Goal: Use online tool/utility: Utilize a website feature to perform a specific function

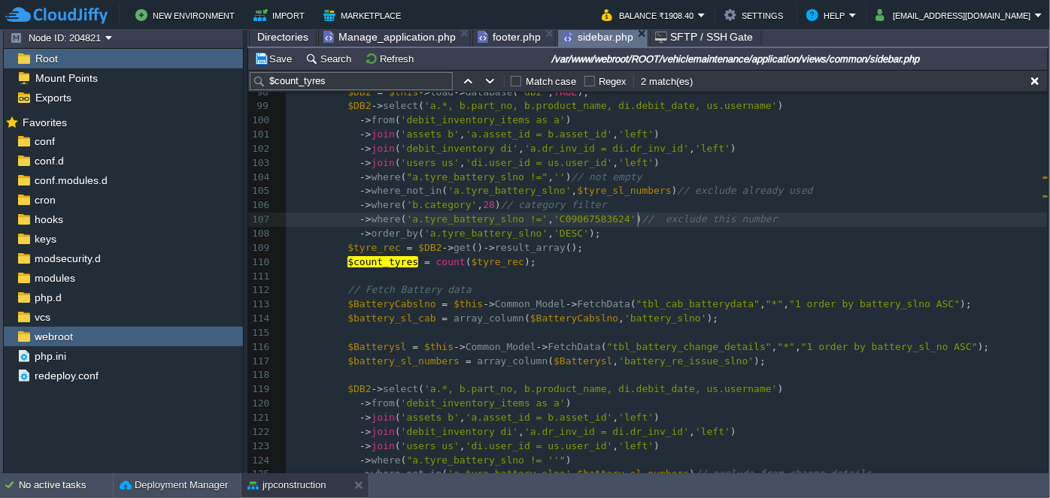
scroll to position [1317, 0]
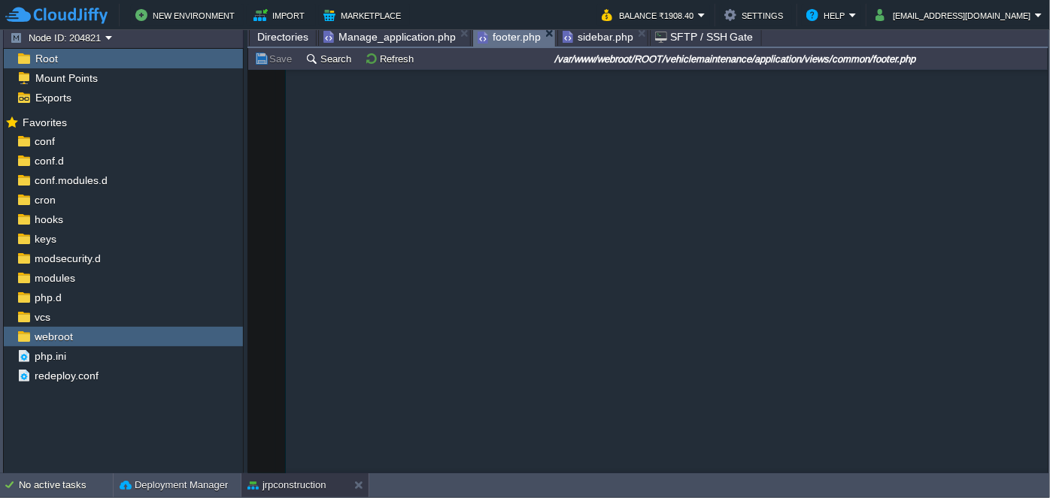
click at [493, 35] on span "footer.php" at bounding box center [508, 37] width 63 height 19
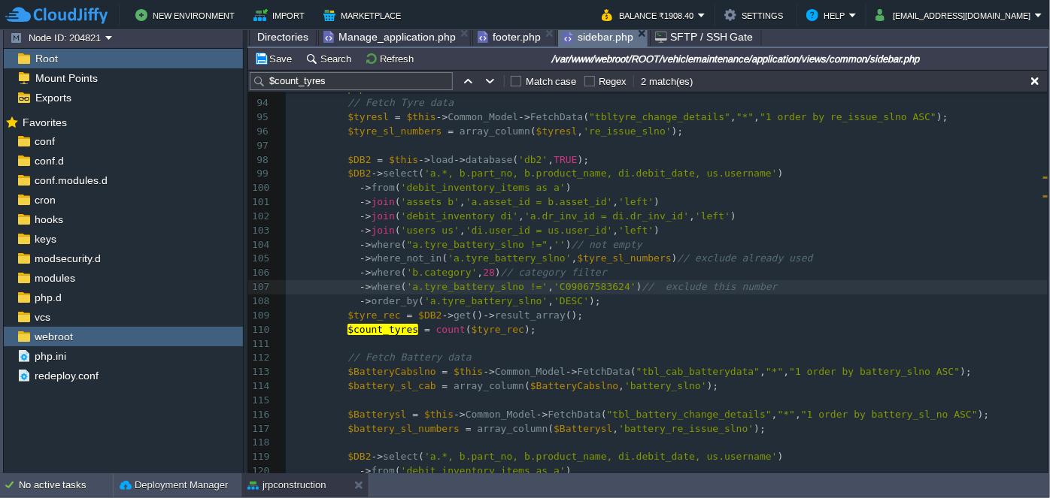
click at [585, 37] on span "sidebar.php" at bounding box center [597, 37] width 71 height 19
click at [435, 35] on span "Manage_application.php" at bounding box center [389, 37] width 132 height 18
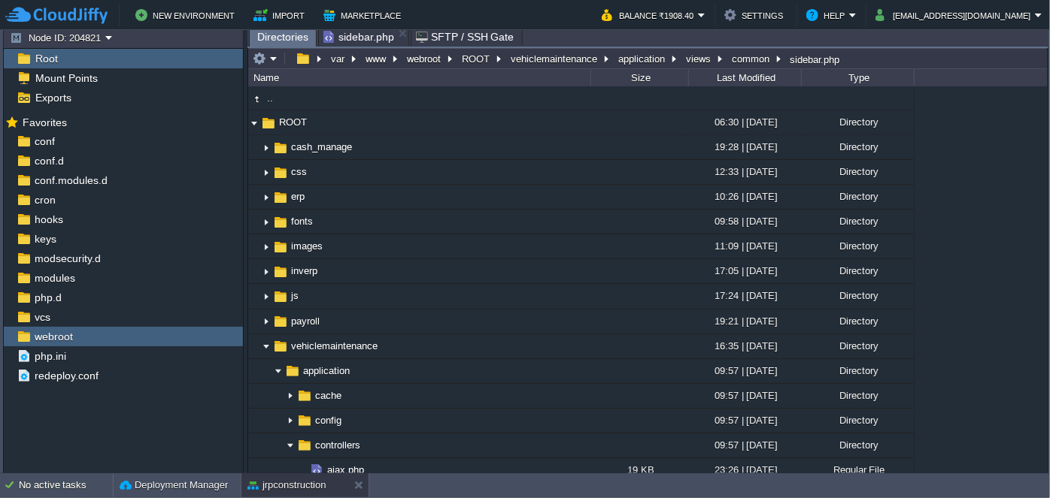
click at [396, 35] on body "New Environment Import Marketplace Bonus ₹0.00 Upgrade Account Balance ₹1908.40…" at bounding box center [525, 249] width 1050 height 498
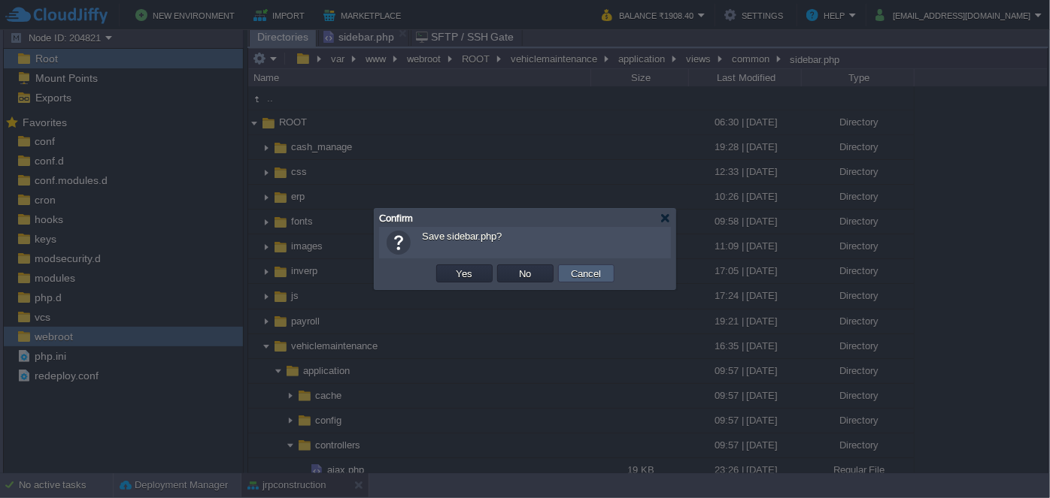
click at [570, 268] on button "Cancel" at bounding box center [585, 274] width 39 height 14
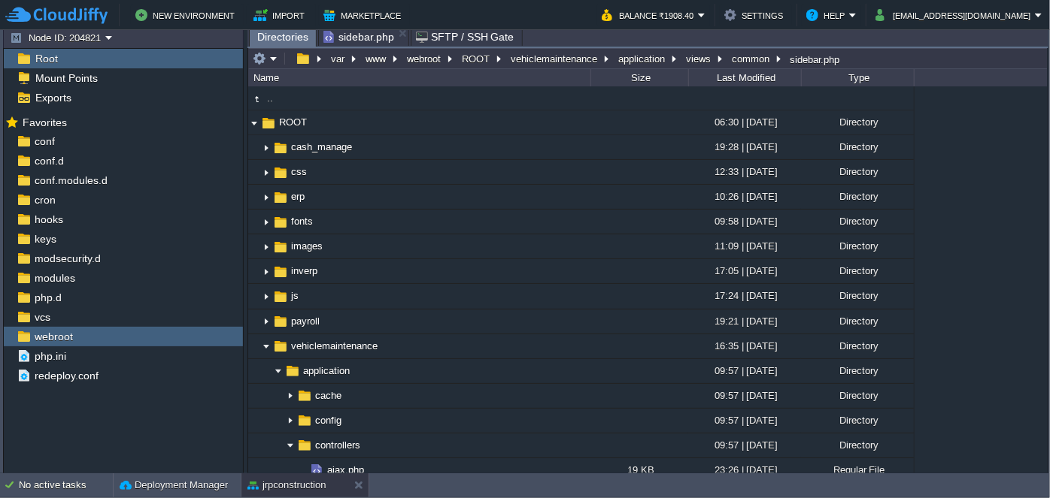
click at [347, 42] on span "sidebar.php" at bounding box center [358, 37] width 71 height 18
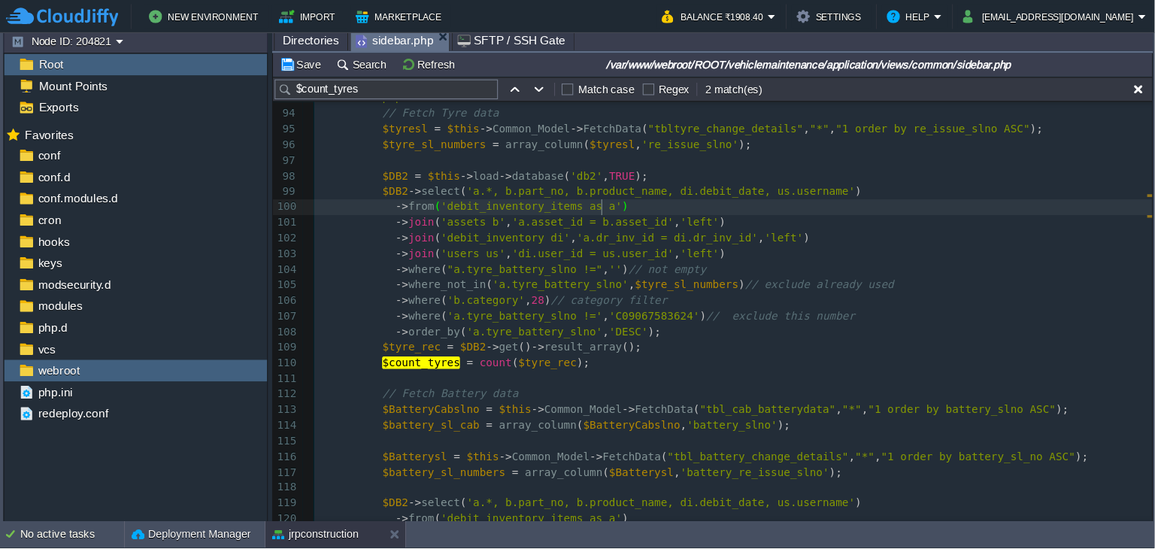
scroll to position [5, 0]
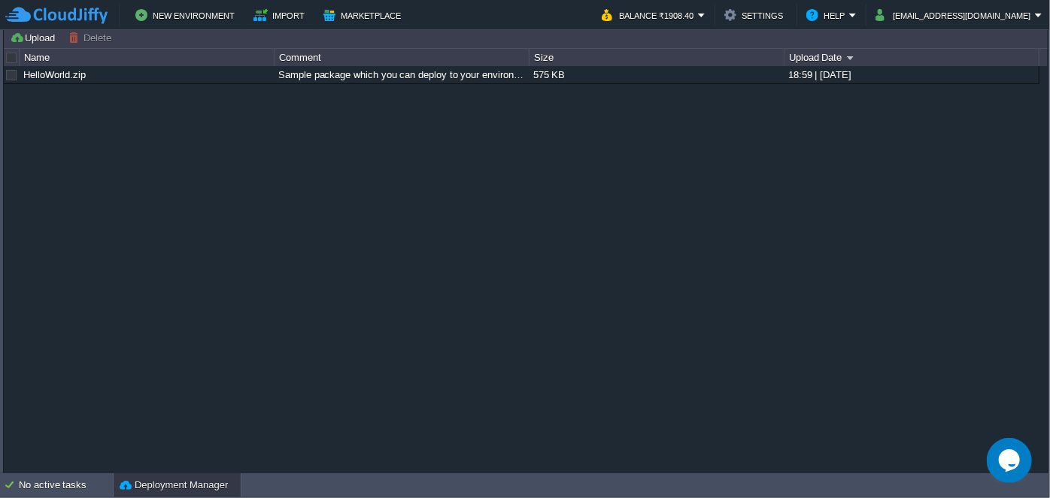
click at [186, 482] on button "Deployment Manager" at bounding box center [174, 485] width 108 height 15
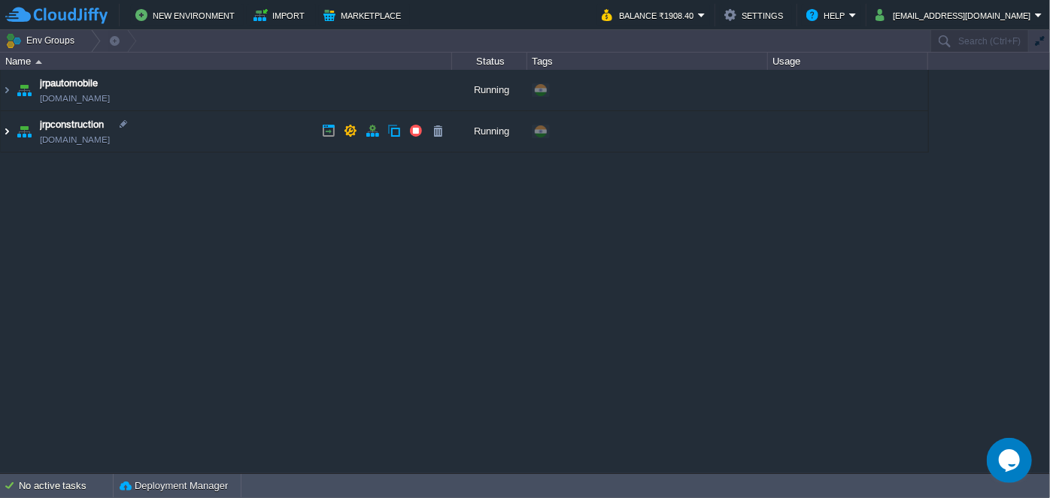
click at [8, 137] on img at bounding box center [7, 131] width 12 height 41
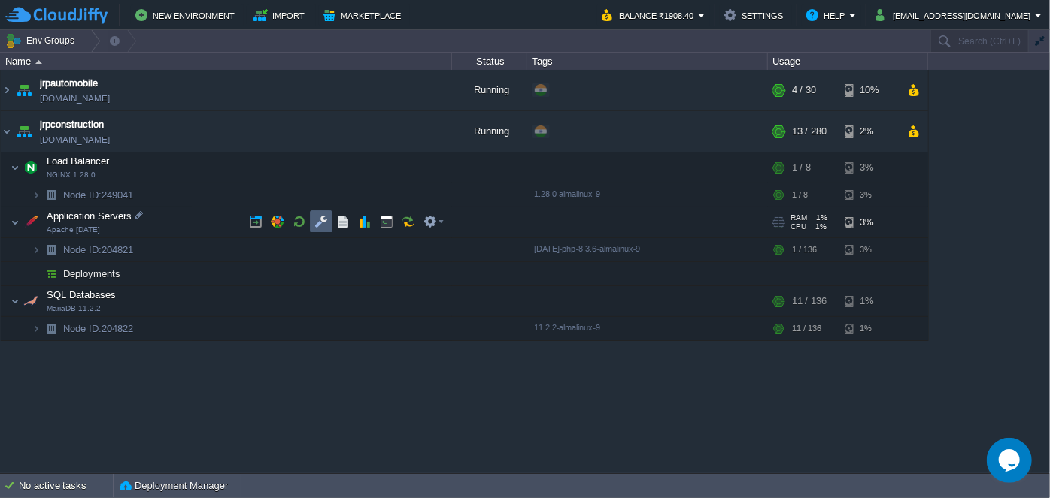
click at [323, 213] on td at bounding box center [321, 222] width 23 height 23
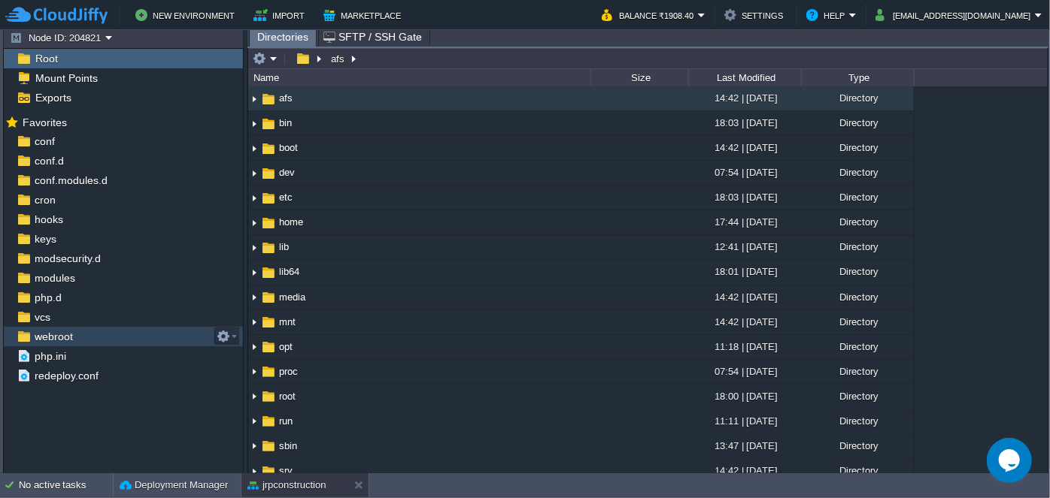
click at [87, 339] on div "webroot" at bounding box center [123, 337] width 239 height 20
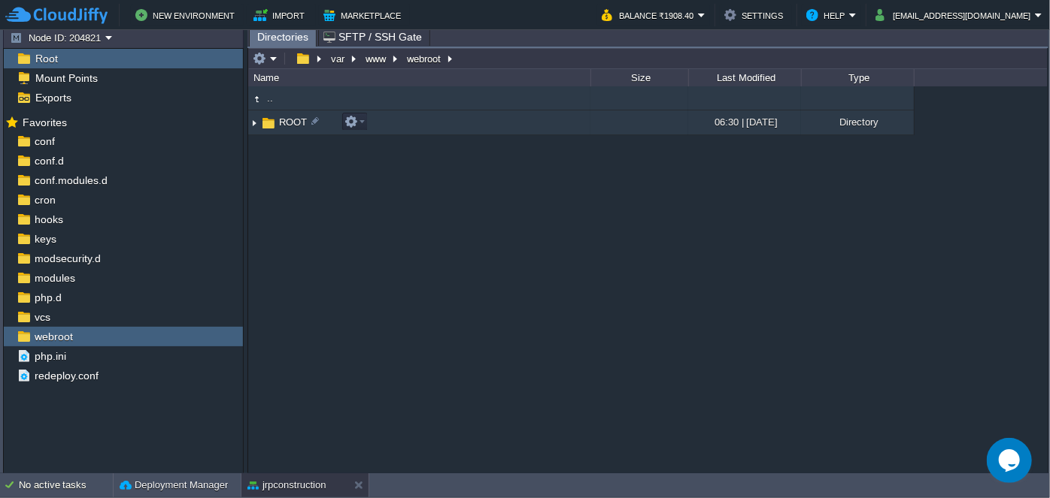
click at [254, 124] on img at bounding box center [254, 122] width 12 height 23
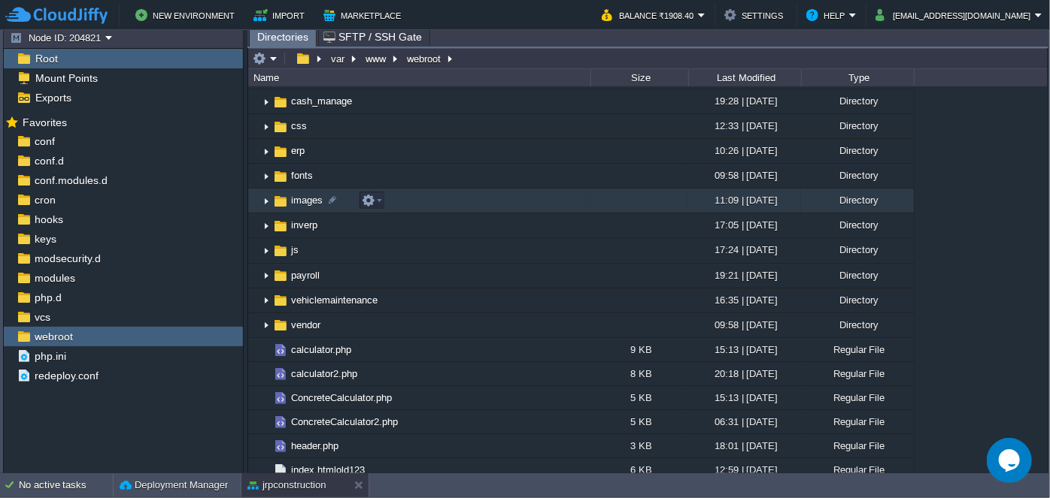
scroll to position [68, 0]
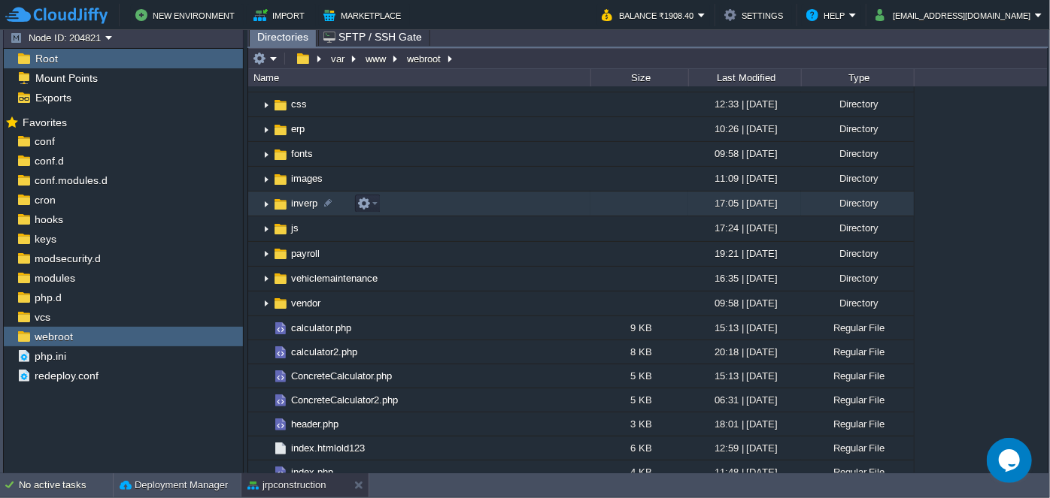
click at [262, 201] on img at bounding box center [266, 203] width 12 height 23
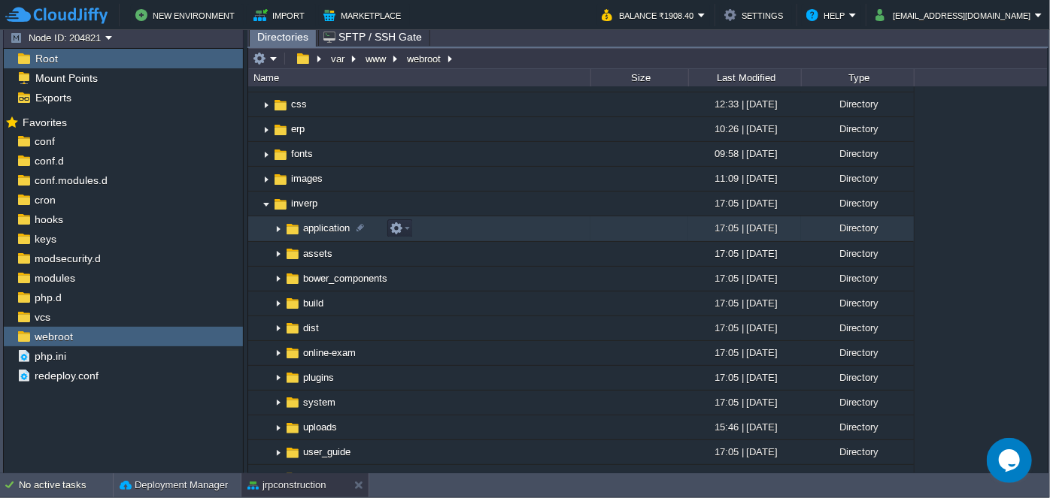
click at [276, 228] on img at bounding box center [278, 229] width 12 height 23
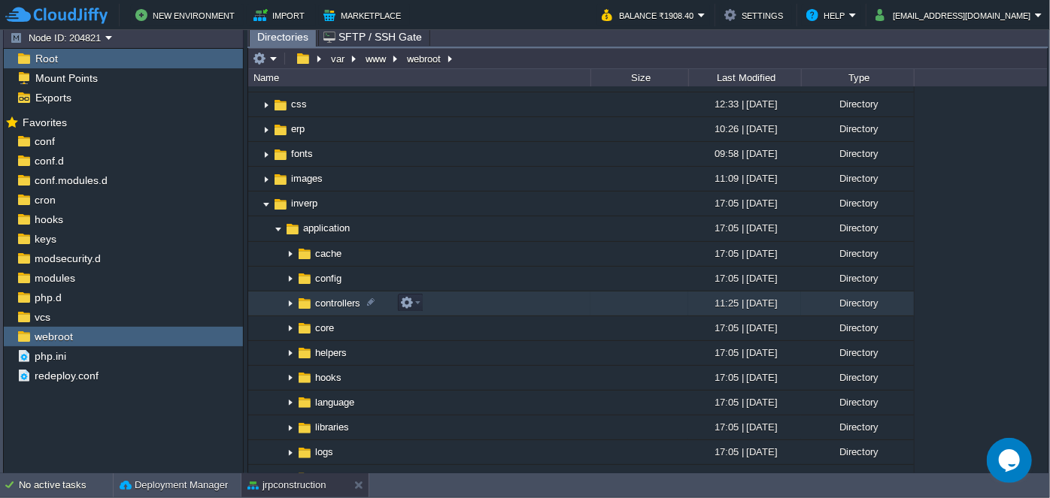
click at [287, 307] on img at bounding box center [290, 303] width 12 height 23
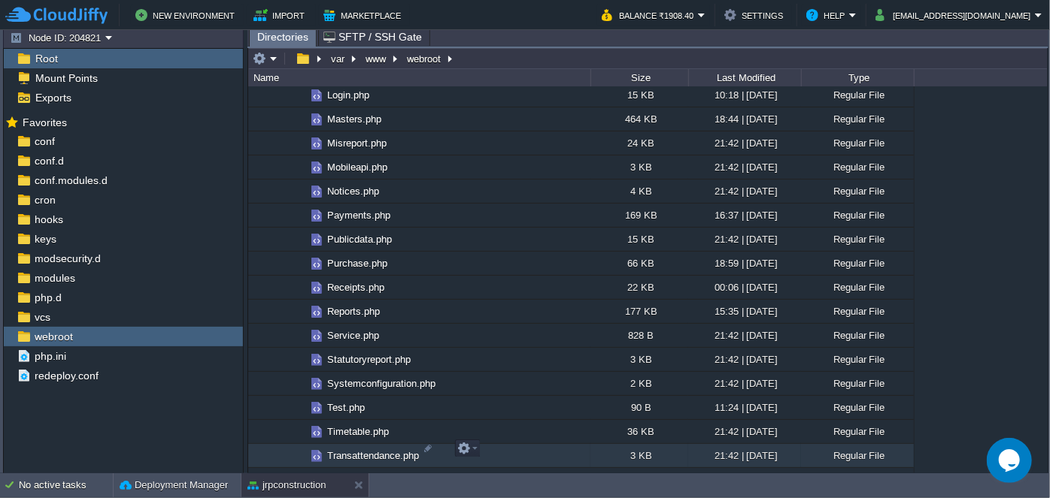
scroll to position [683, 0]
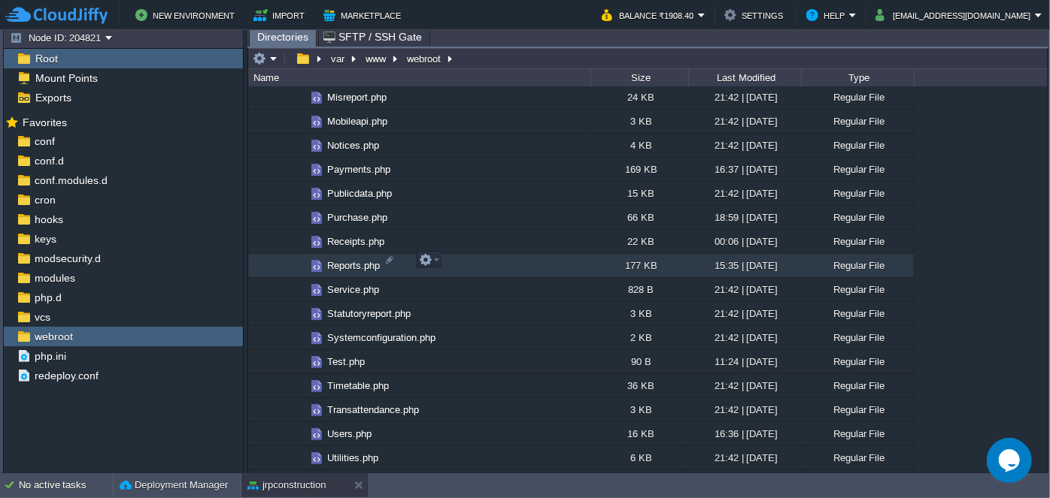
click at [344, 265] on span "Reports.php" at bounding box center [353, 265] width 57 height 13
click at [292, 40] on span "Directories" at bounding box center [282, 37] width 51 height 19
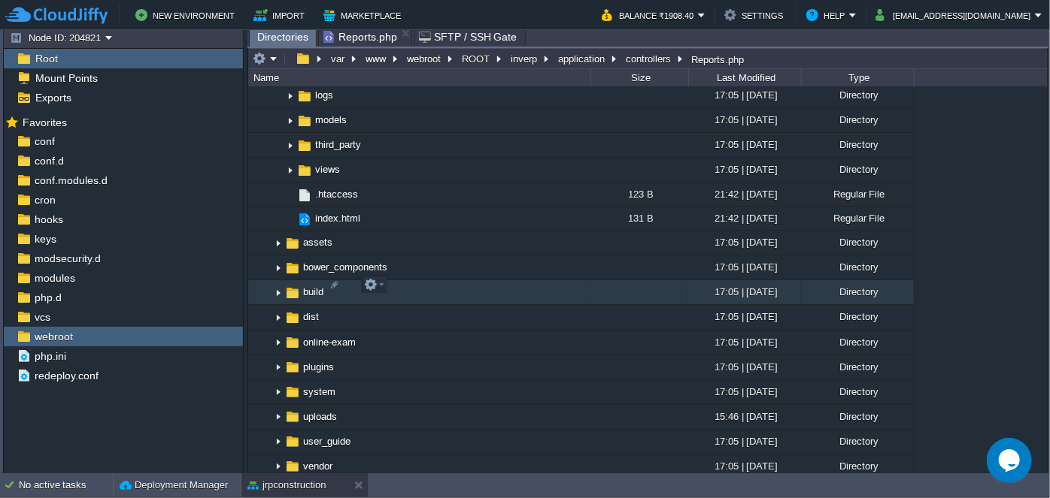
scroll to position [1162, 0]
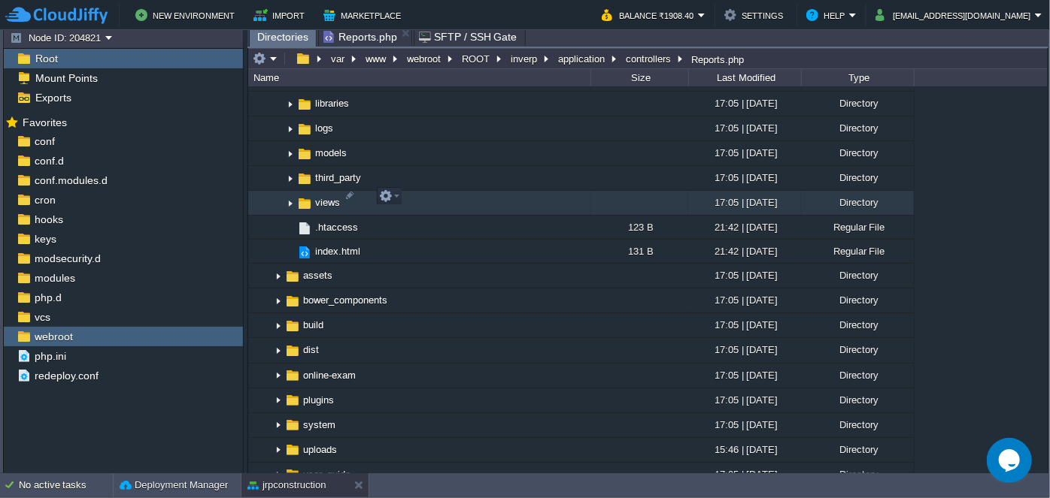
click at [289, 198] on img at bounding box center [290, 203] width 12 height 23
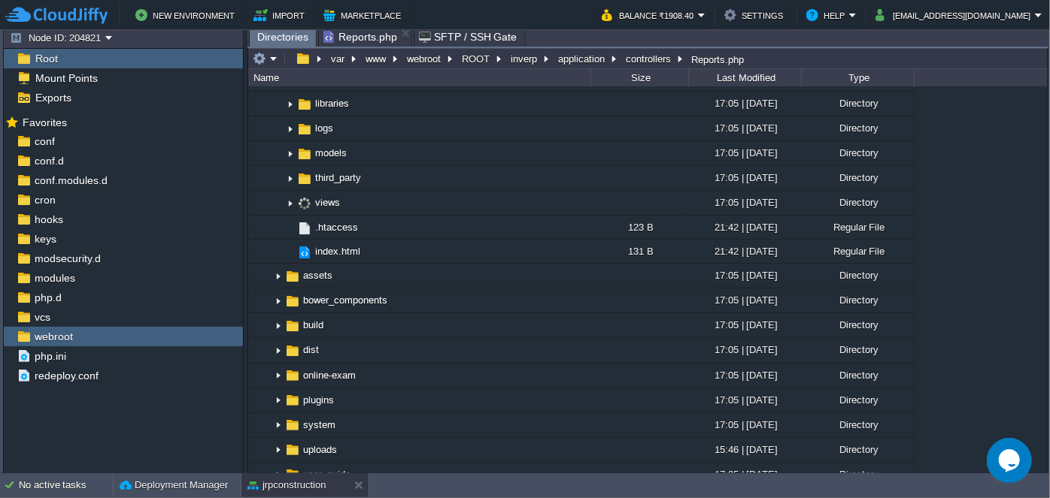
click at [369, 34] on span "Reports.php" at bounding box center [360, 37] width 74 height 18
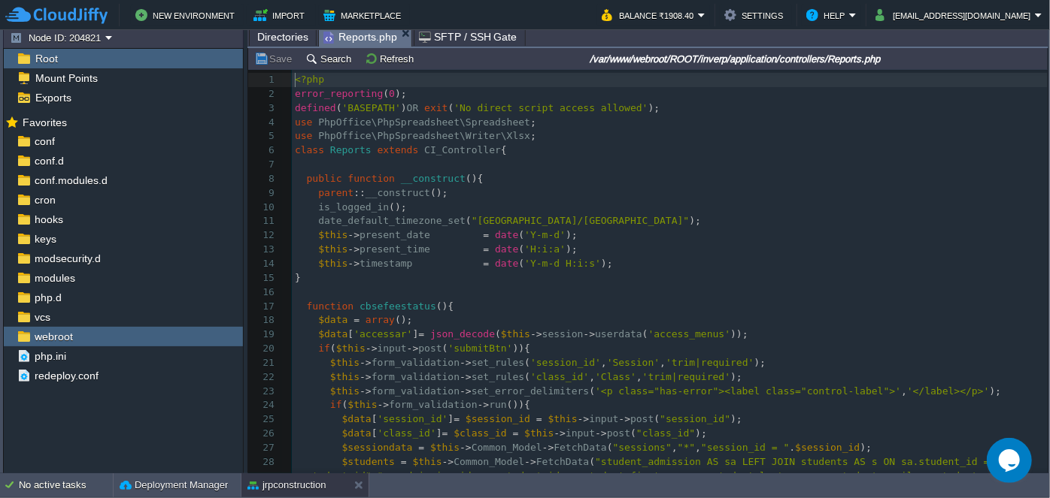
scroll to position [5, 0]
click at [332, 66] on td "Search" at bounding box center [330, 59] width 55 height 18
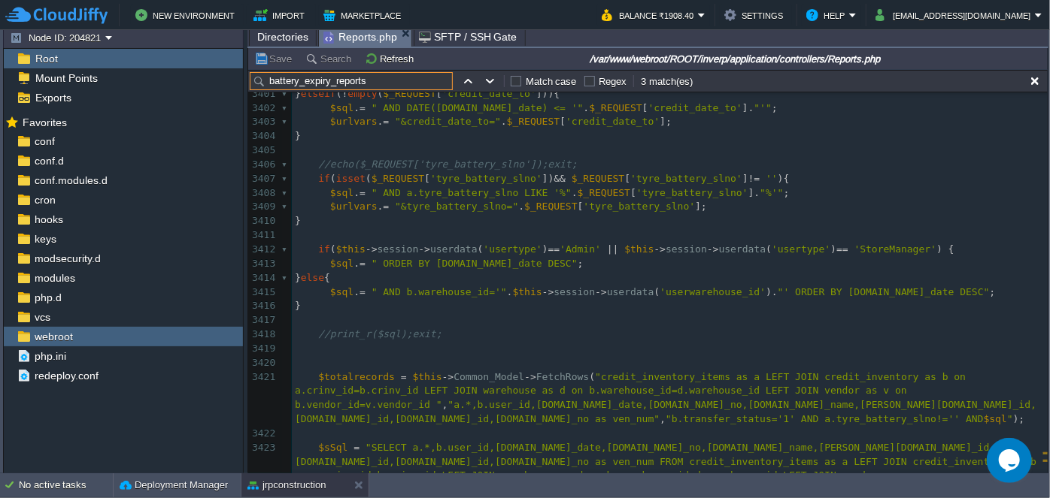
scroll to position [0, 0]
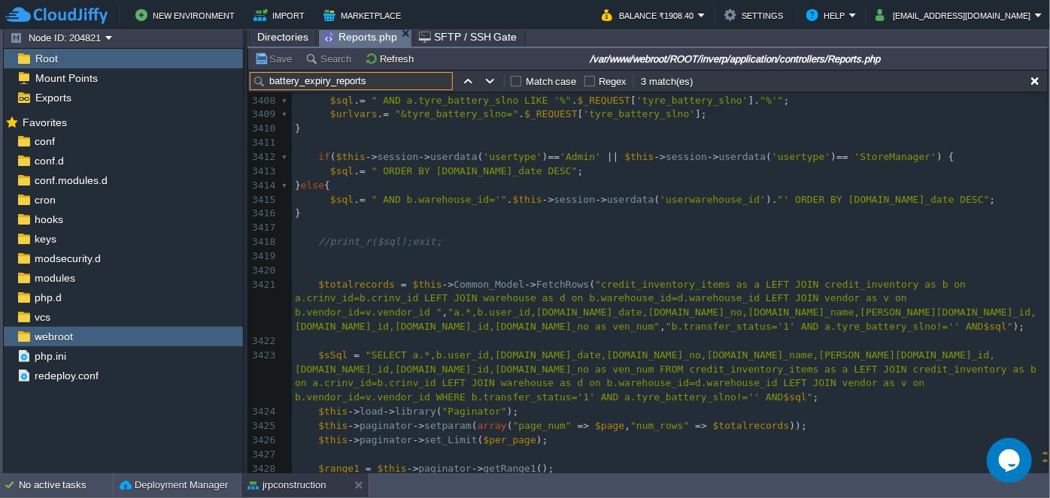
type input "battery_expiry_reports"
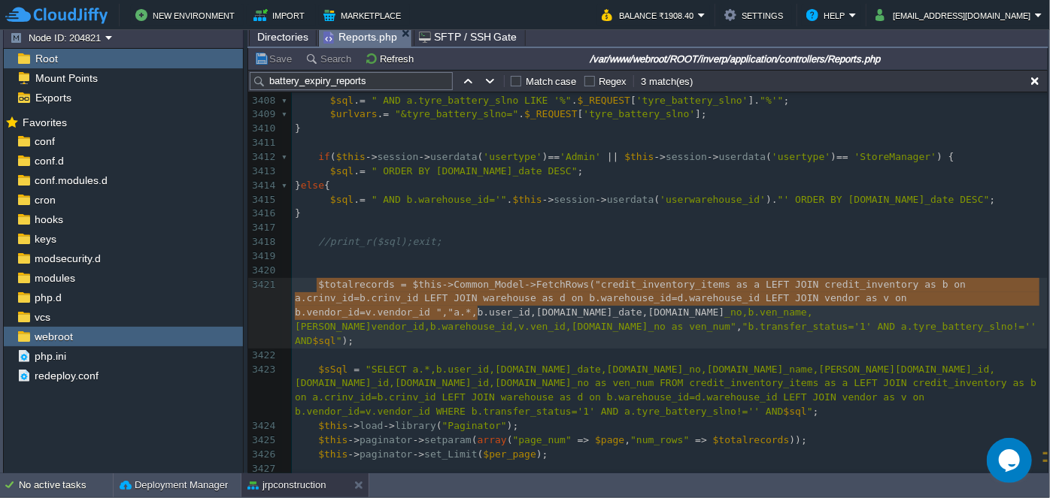
type textarea "$totalrecords = $this->Common_Model->FetchRows("credit_inventory_items as a LEF…"
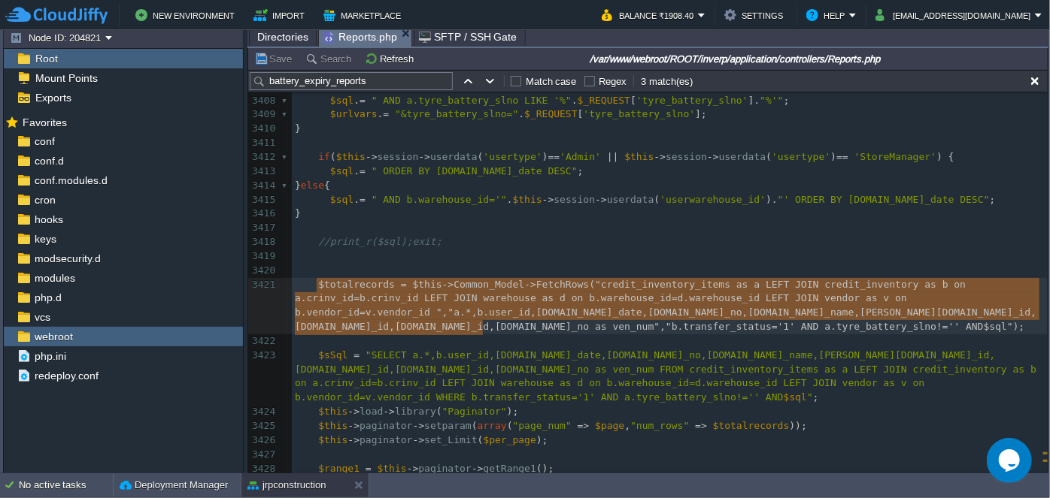
drag, startPoint x: 315, startPoint y: 284, endPoint x: 497, endPoint y: 324, distance: 186.3
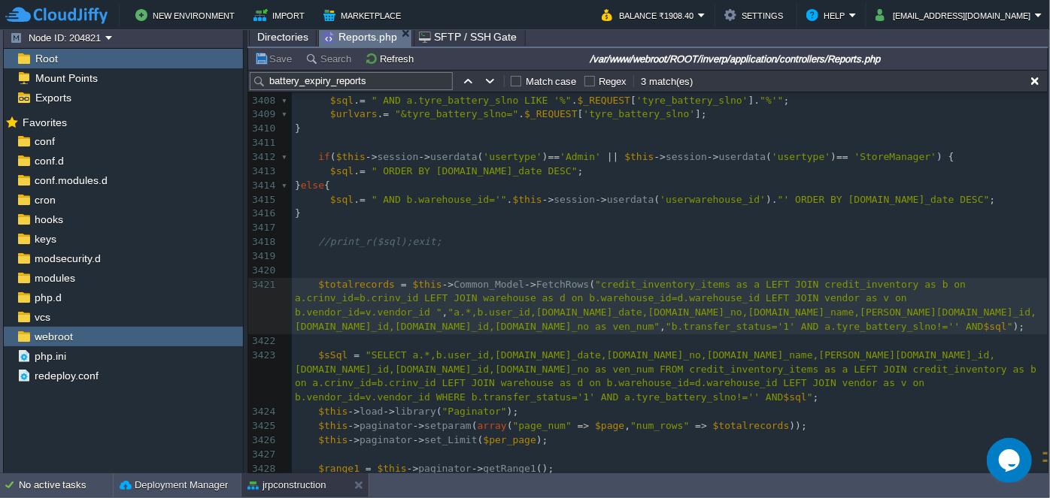
click at [983, 329] on span "$sql" at bounding box center [994, 326] width 23 height 11
paste textarea
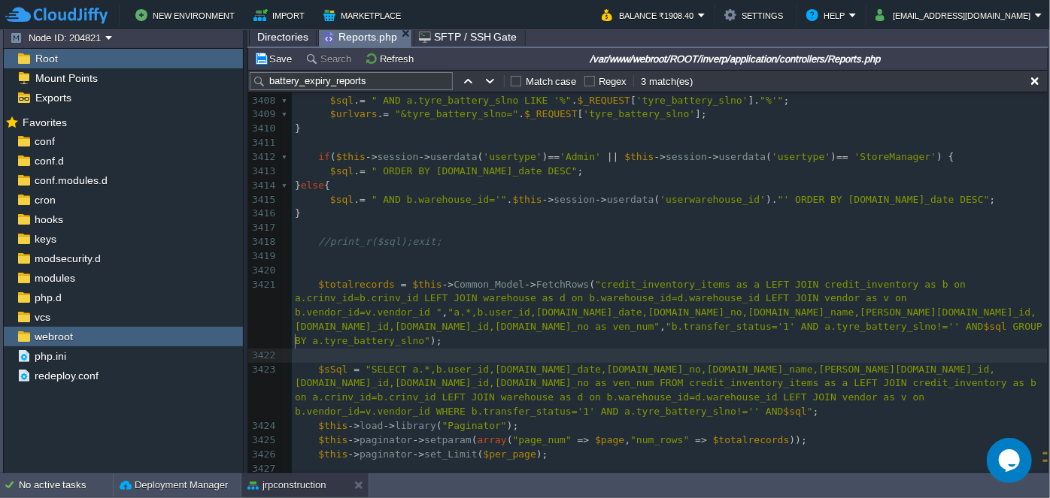
click at [657, 349] on pre "​" at bounding box center [670, 356] width 756 height 14
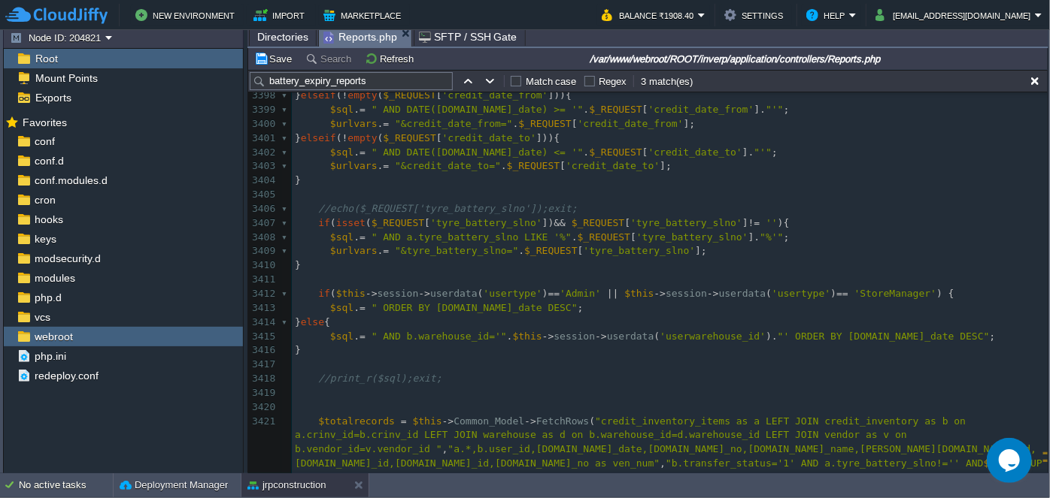
click at [880, 333] on div "xxxxxxxxxx public function battery_expiry_reports () 3383 $currentURL = current…" at bounding box center [670, 323] width 756 height 892
type textarea "ASC"
click at [509, 311] on div "xxxxxxxxxx public function battery_expiry_reports () 3383 $currentURL = current…" at bounding box center [670, 323] width 756 height 892
type textarea "ASC"
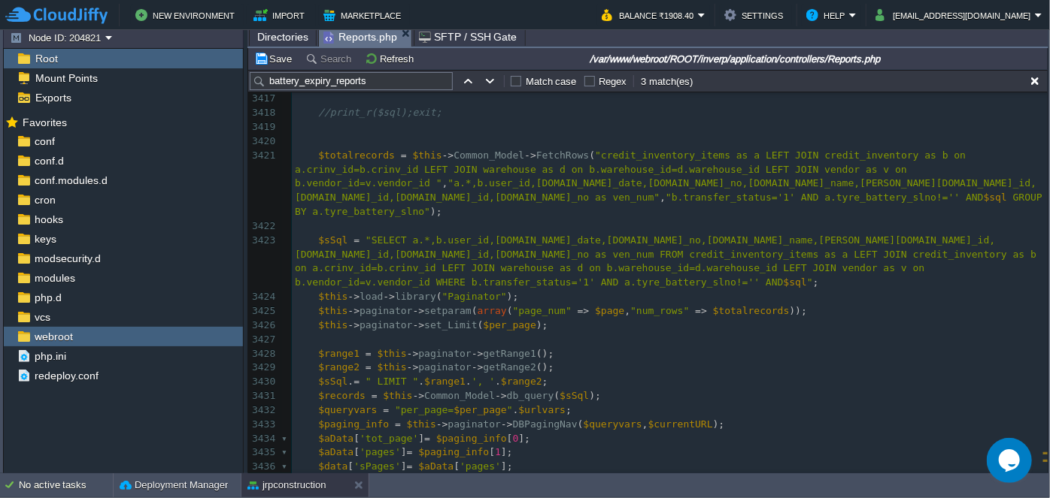
scroll to position [51725, 0]
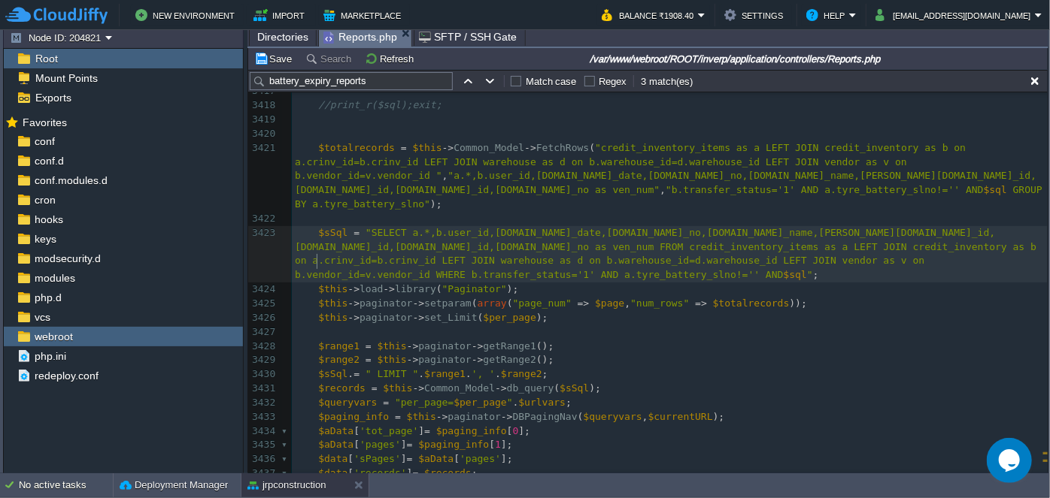
click at [783, 269] on span "$sql" at bounding box center [794, 274] width 23 height 11
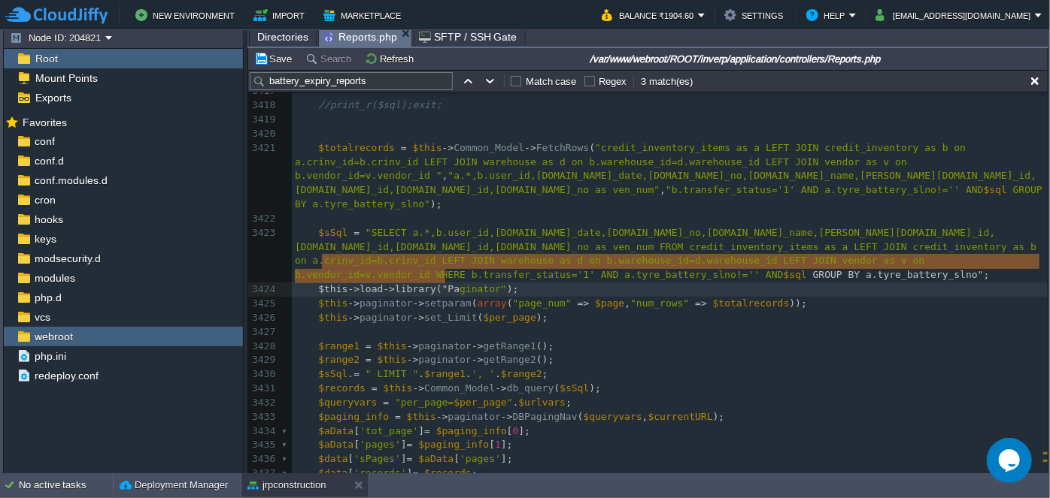
type textarea "GROUP BY a.tyre_battery_slno"
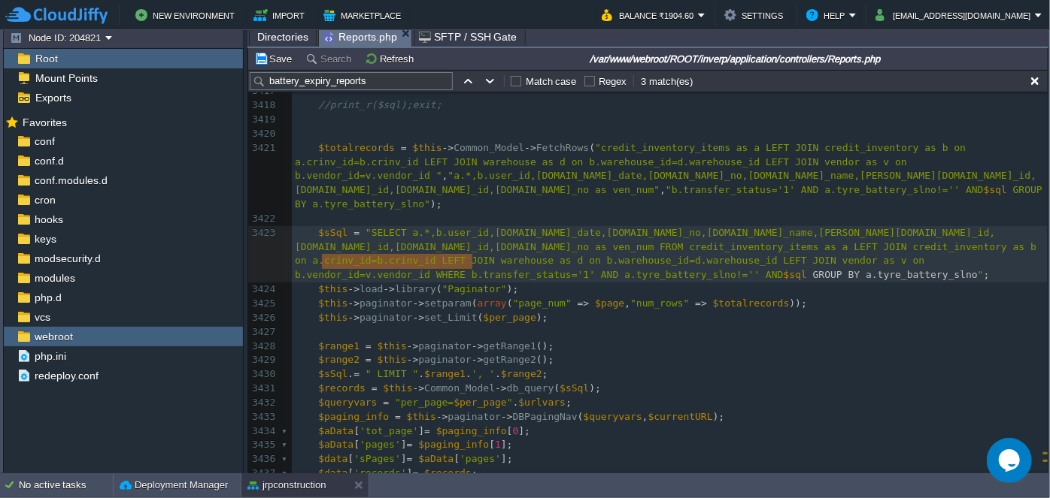
drag, startPoint x: 320, startPoint y: 263, endPoint x: 474, endPoint y: 265, distance: 153.4
type textarea "GROUP BY a.tyre_battery_slno"
drag, startPoint x: 320, startPoint y: 263, endPoint x: 473, endPoint y: 263, distance: 153.4
type textarea "GROUP BY a.tyre_battery_slno"
drag, startPoint x: 321, startPoint y: 260, endPoint x: 472, endPoint y: 264, distance: 151.2
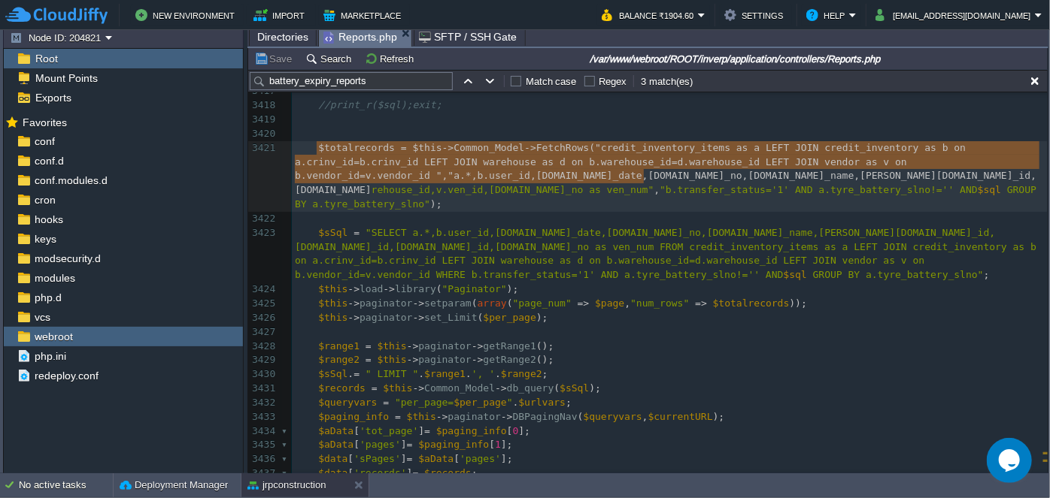
type textarea "$totalrecords = $this->Common_Model->FetchRows("credit_inventory_items as a LEF…"
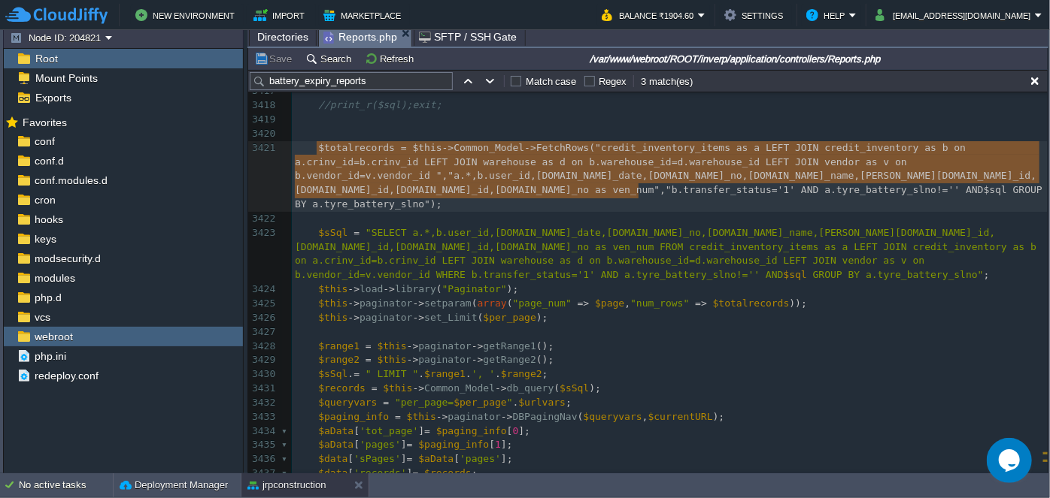
drag, startPoint x: 317, startPoint y: 147, endPoint x: 681, endPoint y: 187, distance: 366.9
paste textarea
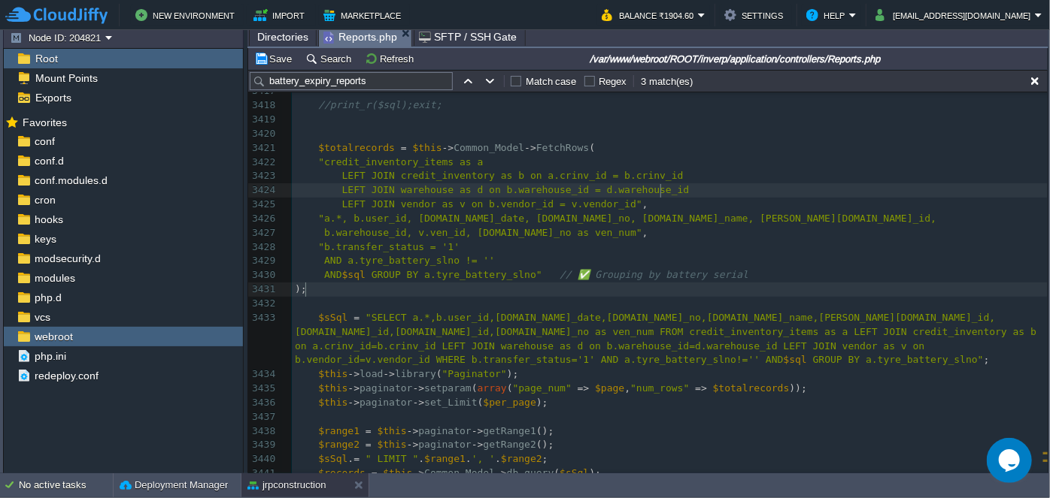
click at [671, 192] on pre "LEFT JOIN warehouse as d on b.warehouse_id = d.warehouse_id" at bounding box center [670, 190] width 756 height 14
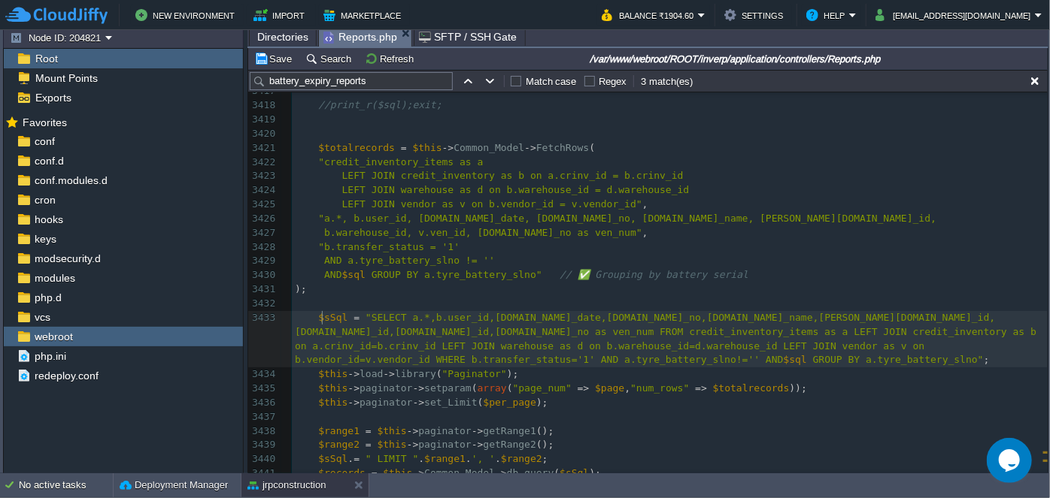
click at [319, 313] on span "$sSql" at bounding box center [332, 317] width 29 height 11
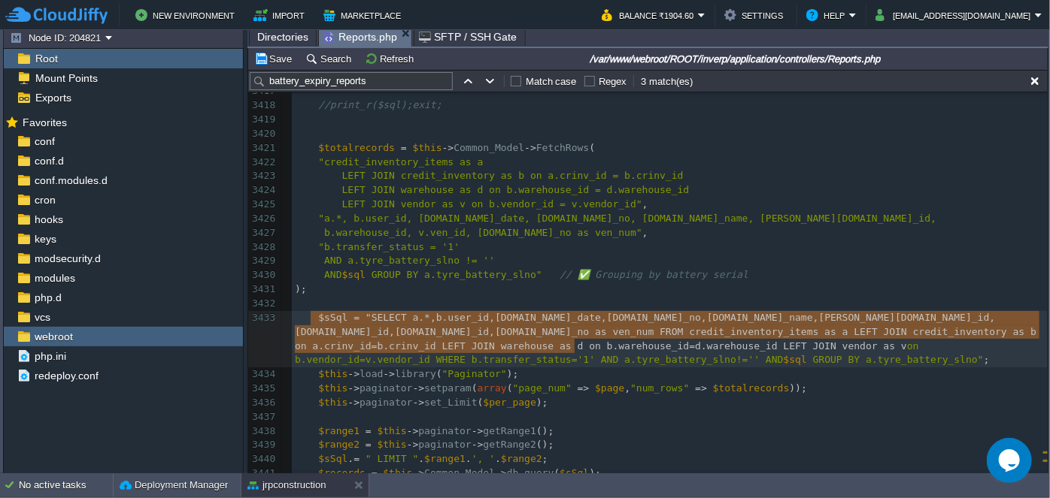
type textarea "$sSql = "SELECT a.*,b.user_id,[DOMAIN_NAME]_date,[DOMAIN_NAME]_no,[DOMAIN_NAME]…"
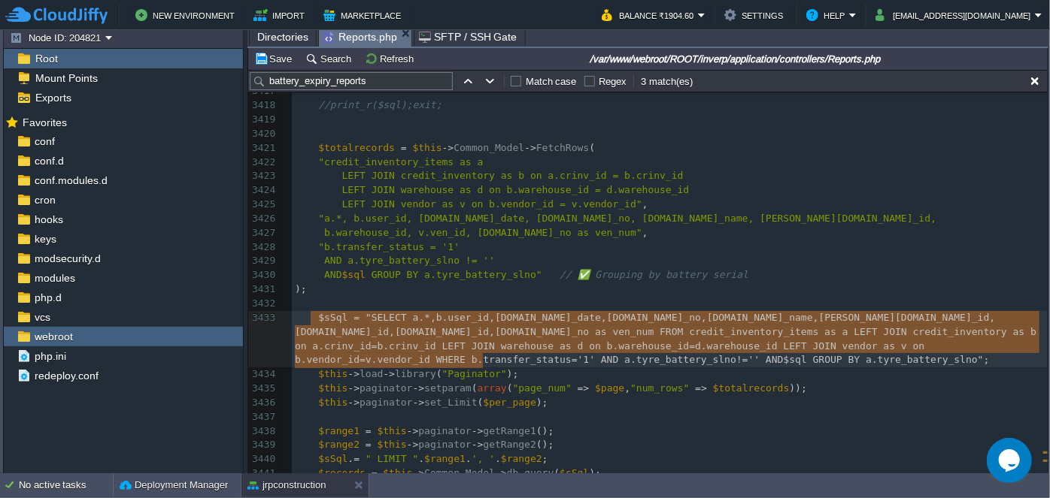
drag, startPoint x: 313, startPoint y: 313, endPoint x: 577, endPoint y: 347, distance: 266.2
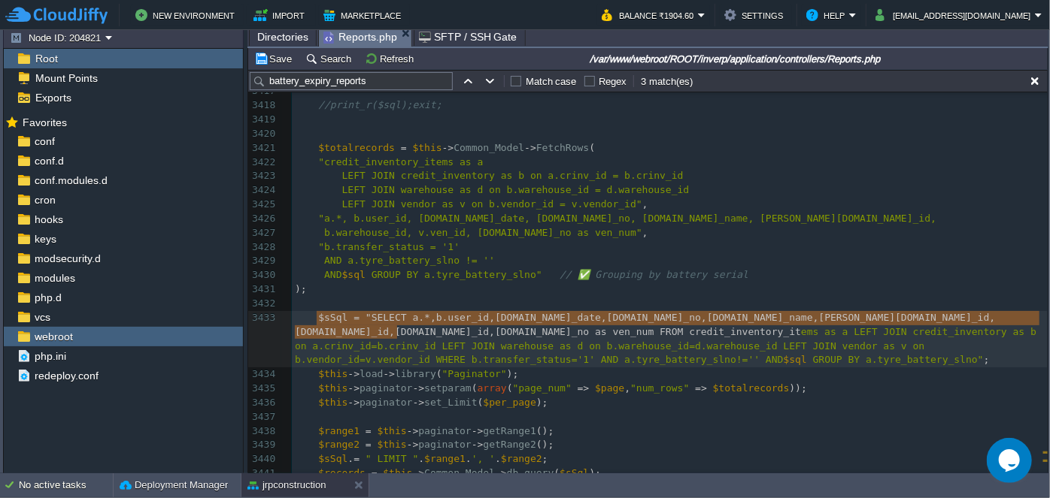
type textarea "$sSql = "SELECT a.*,b.user_id,[DOMAIN_NAME]_date,[DOMAIN_NAME]_no,[DOMAIN_NAME]…"
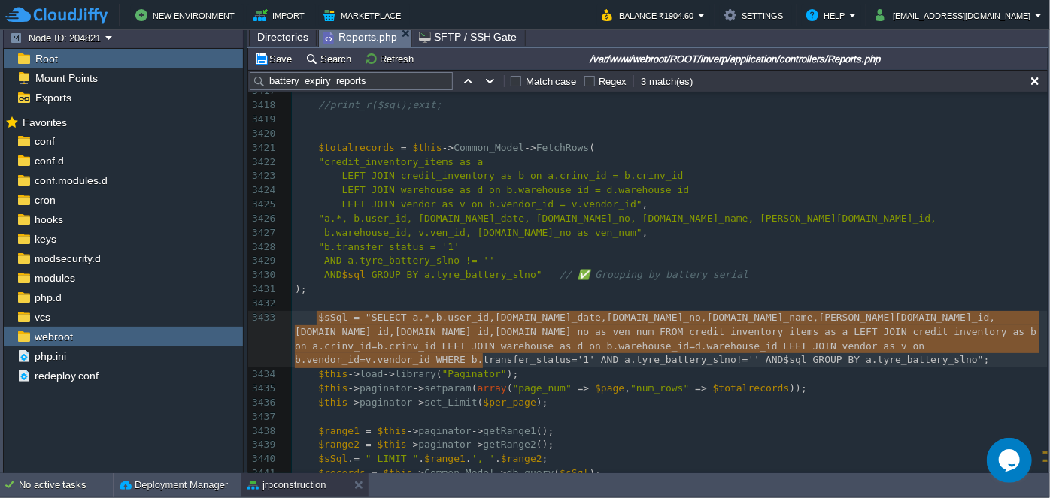
drag, startPoint x: 315, startPoint y: 317, endPoint x: 543, endPoint y: 365, distance: 232.7
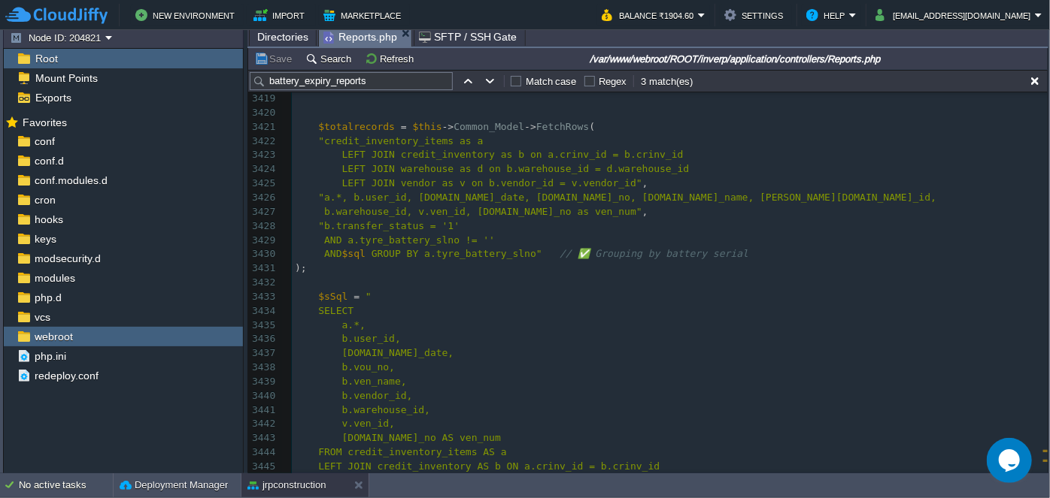
scroll to position [51776, 0]
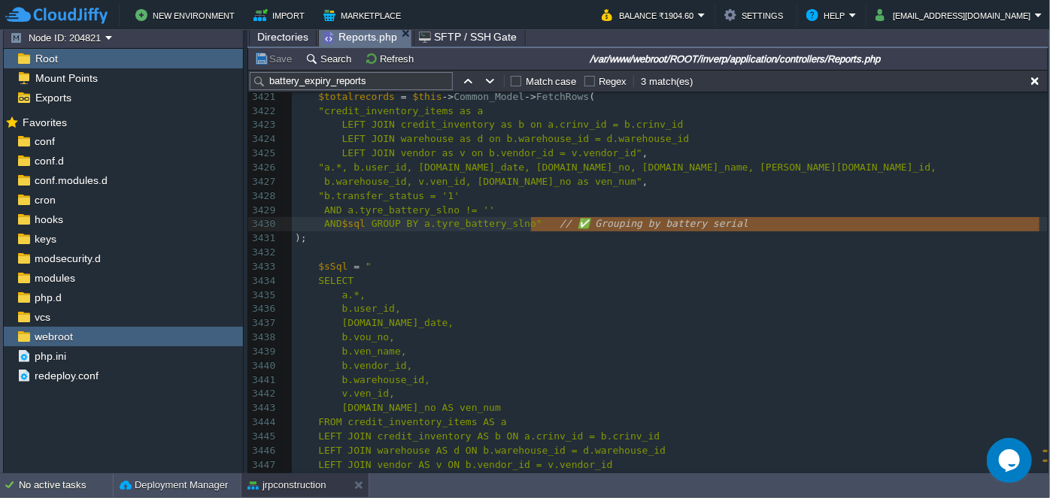
type textarea "// ✅ Grouping by battery serial"
drag, startPoint x: 296, startPoint y: 241, endPoint x: 525, endPoint y: 223, distance: 229.3
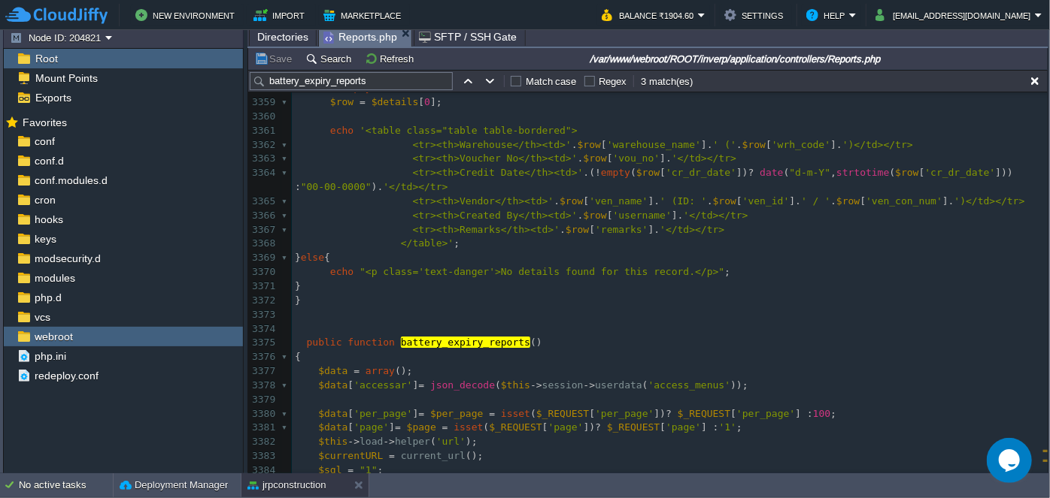
scroll to position [50820, 0]
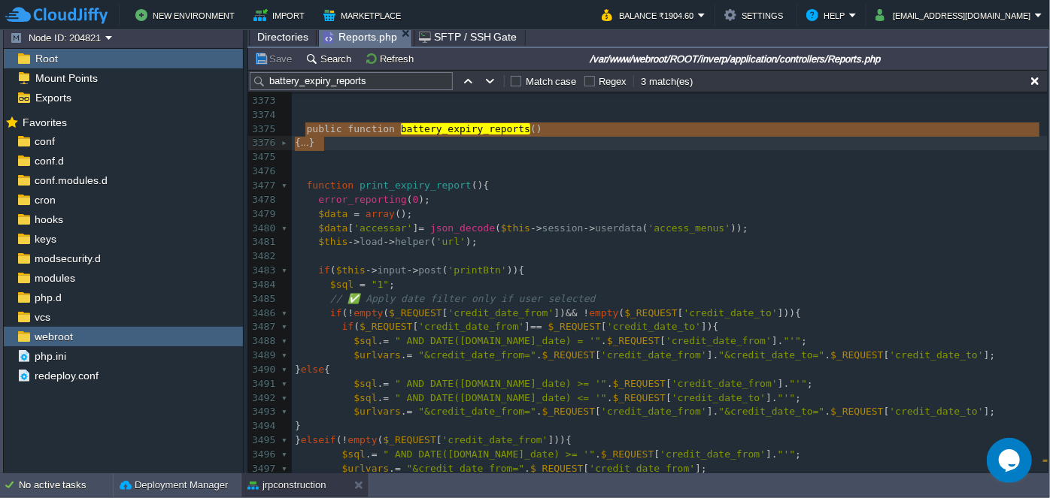
drag, startPoint x: 306, startPoint y: 129, endPoint x: 329, endPoint y: 135, distance: 23.5
type textarea "-"
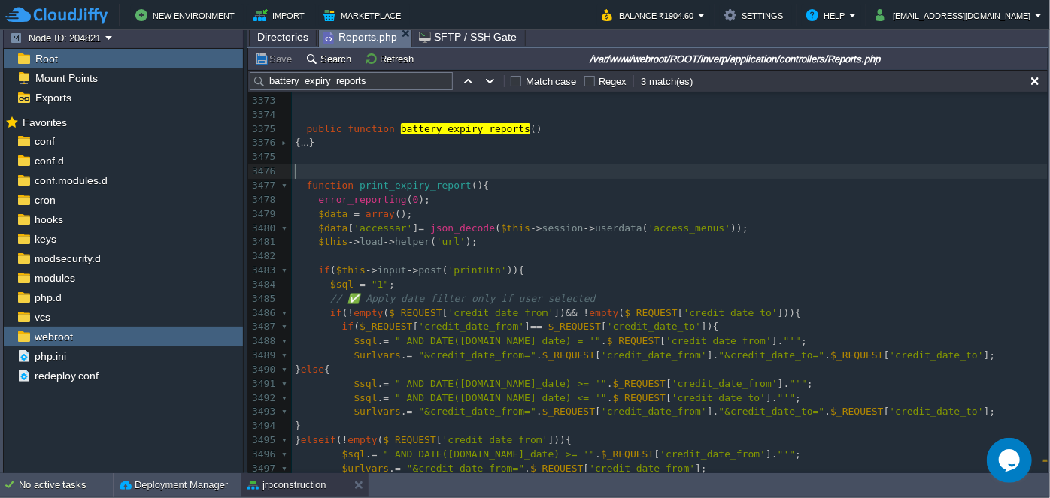
click at [374, 179] on pre "function print_expiry_report (){" at bounding box center [670, 186] width 756 height 14
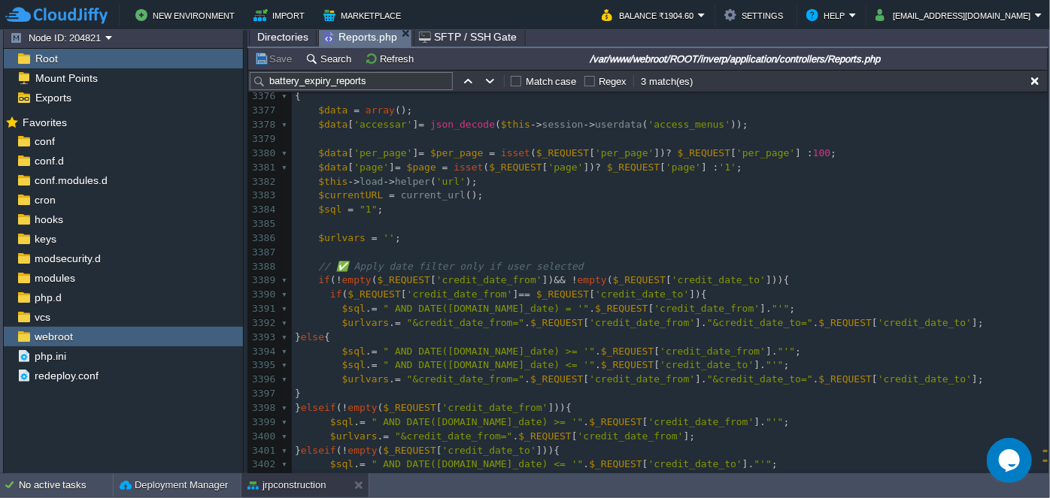
scroll to position [51160, 0]
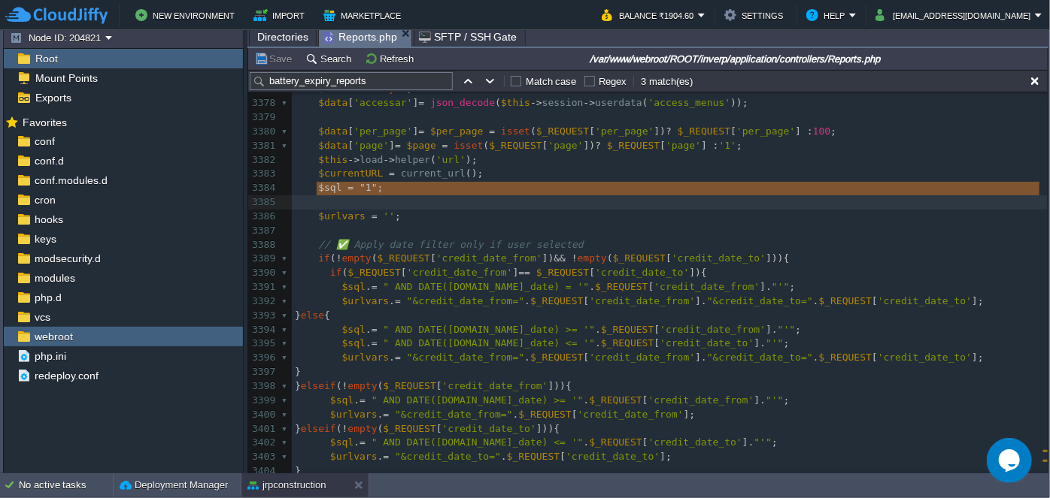
type textarea "$sql = "1";"
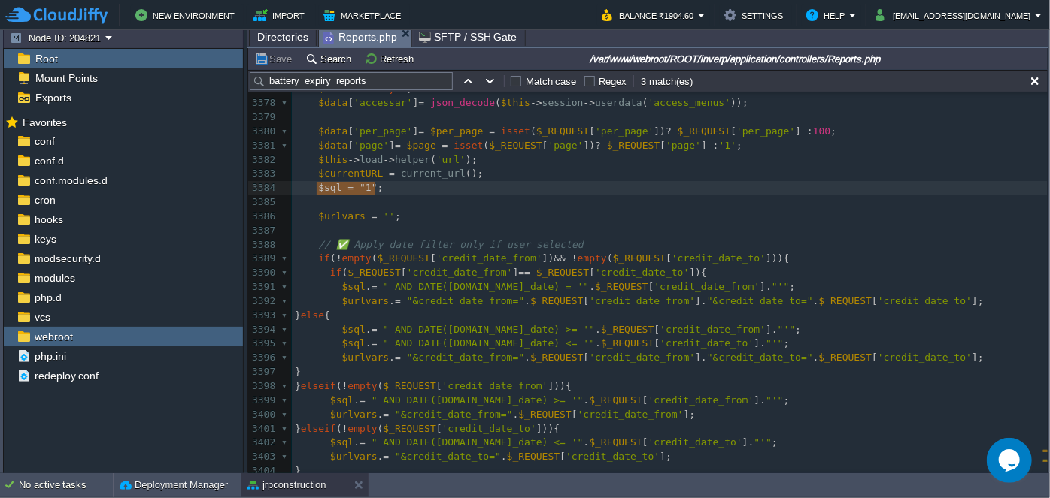
drag, startPoint x: 314, startPoint y: 187, endPoint x: 401, endPoint y: 186, distance: 86.5
click at [397, 214] on pre "$urlvars = '' ;" at bounding box center [670, 217] width 756 height 14
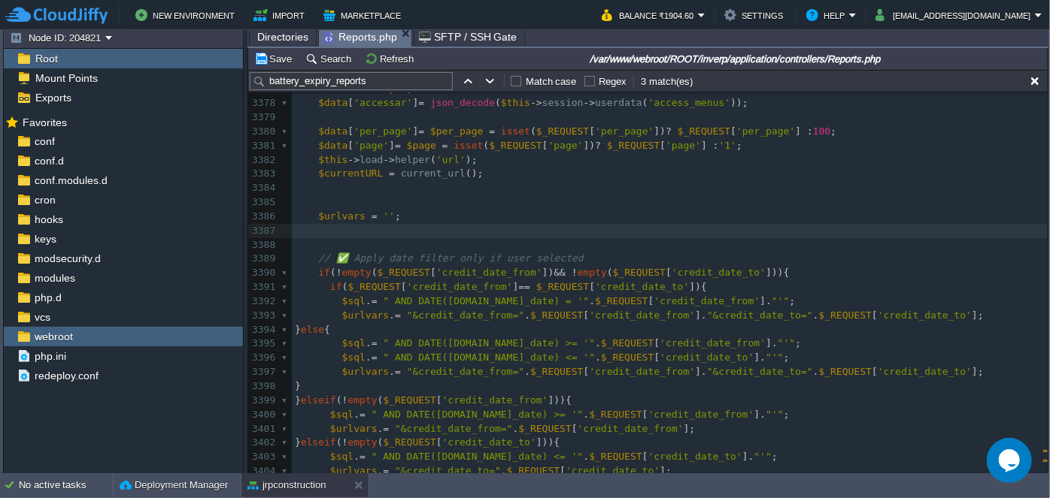
paste textarea
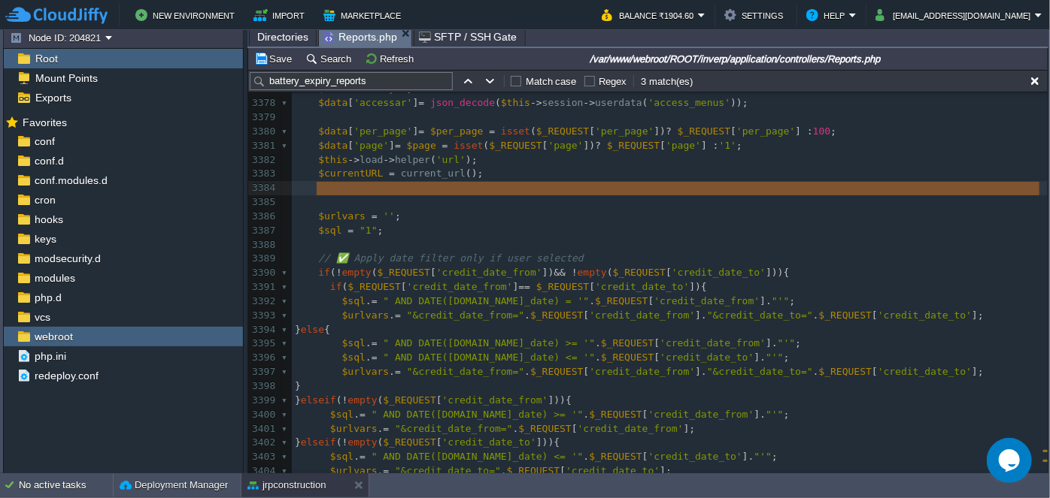
drag, startPoint x: 377, startPoint y: 201, endPoint x: 379, endPoint y: 193, distance: 7.7
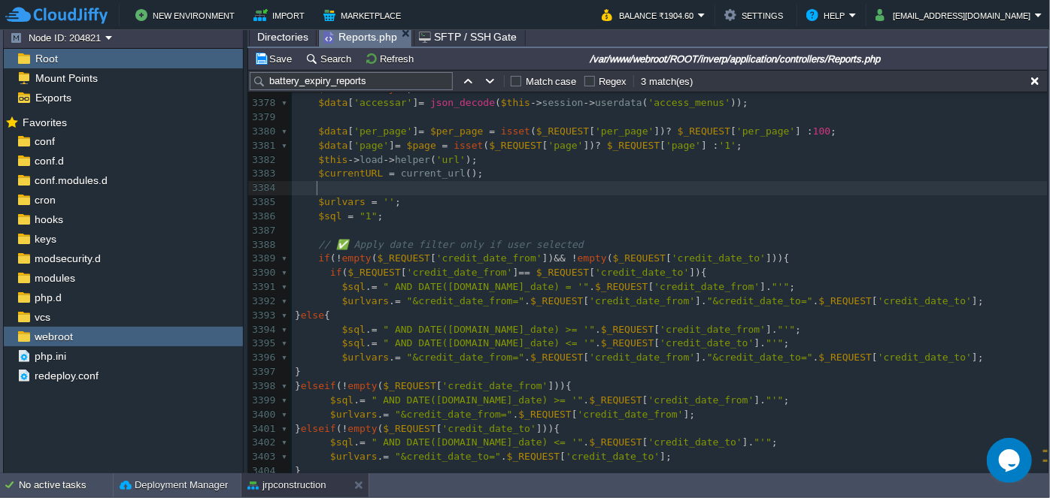
click at [385, 183] on pre at bounding box center [670, 188] width 756 height 14
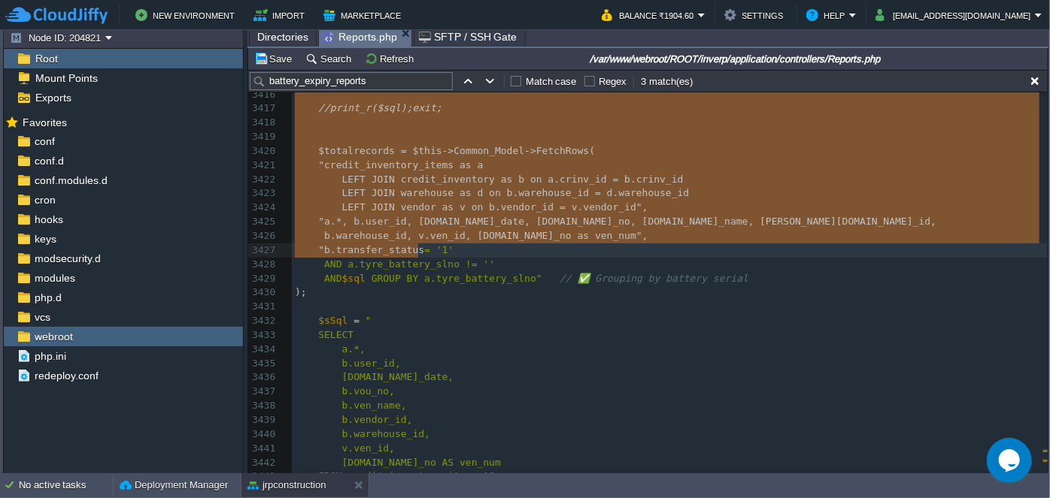
scroll to position [51829, 0]
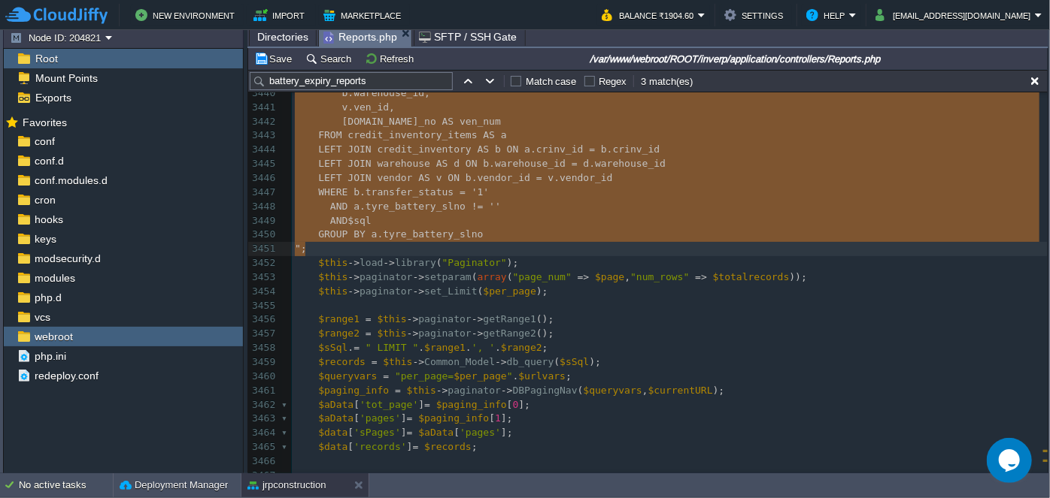
drag, startPoint x: 316, startPoint y: 202, endPoint x: 434, endPoint y: 243, distance: 124.8
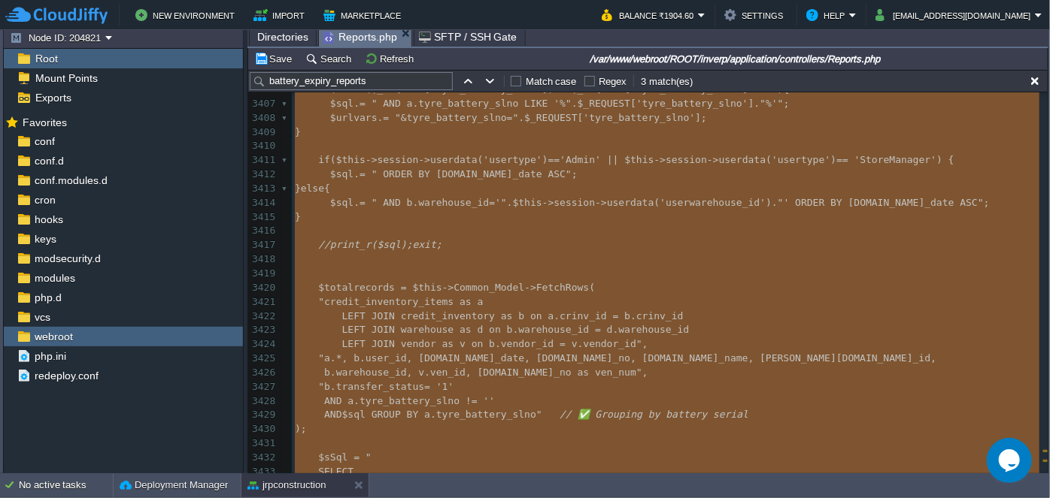
type textarea "-"
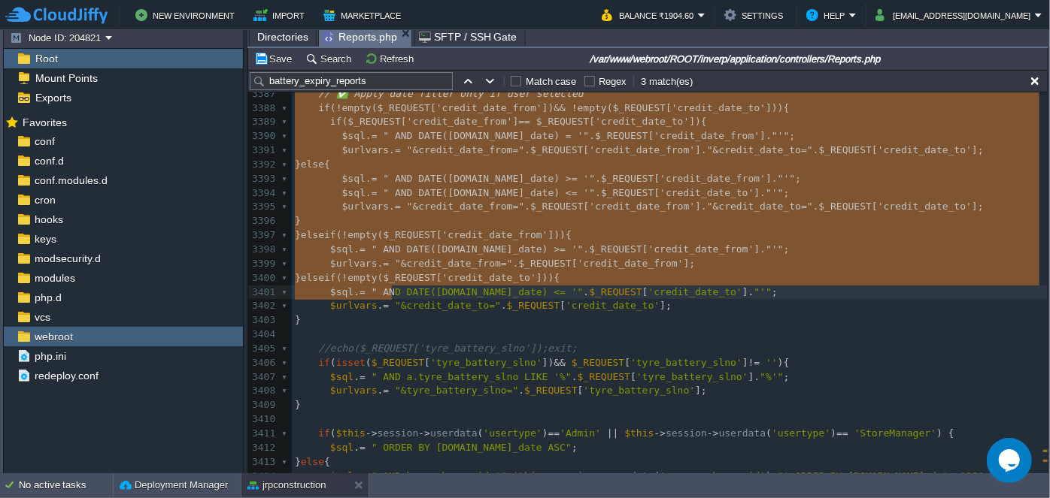
type textarea "-"
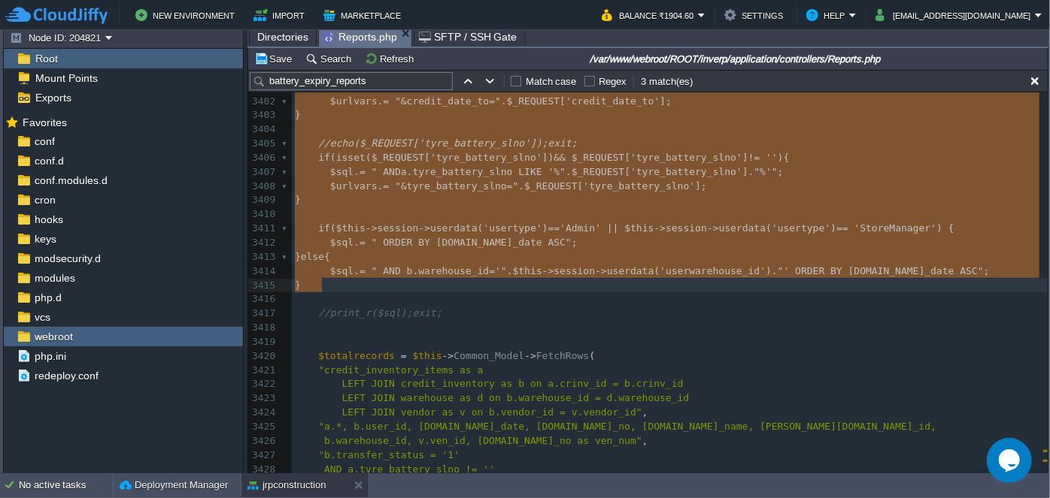
drag, startPoint x: 314, startPoint y: 267, endPoint x: 402, endPoint y: 283, distance: 89.5
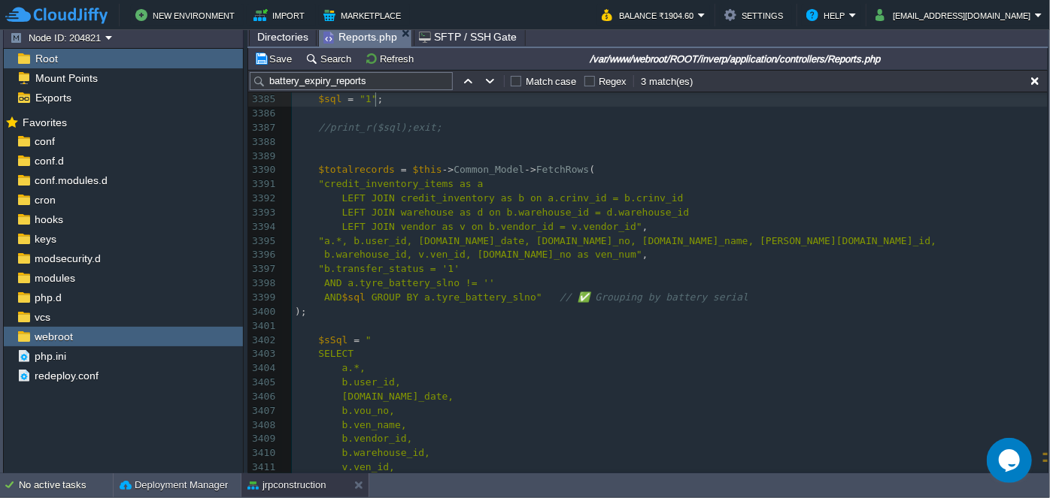
type textarea "-"
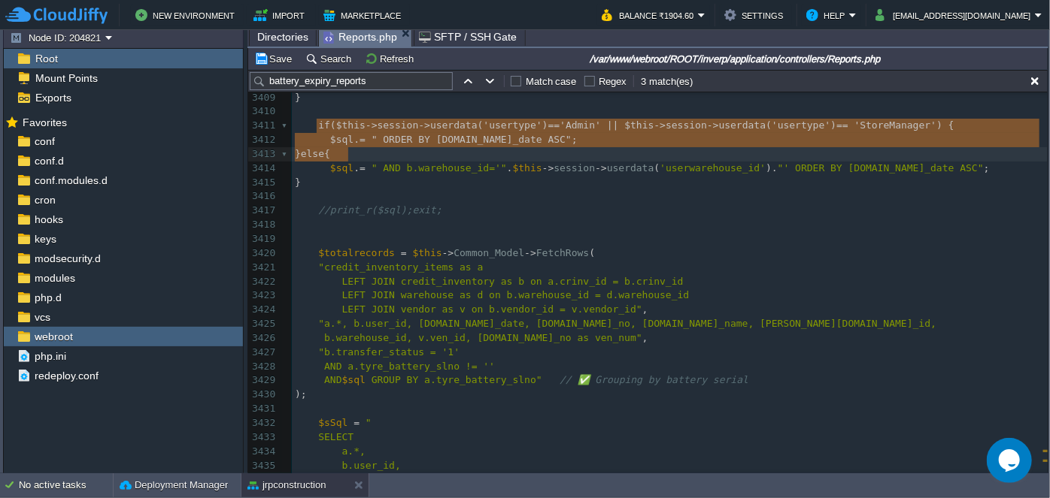
type textarea "if ($this->session->userdata('usertype')=='Admin' || $this->session->userdata('…"
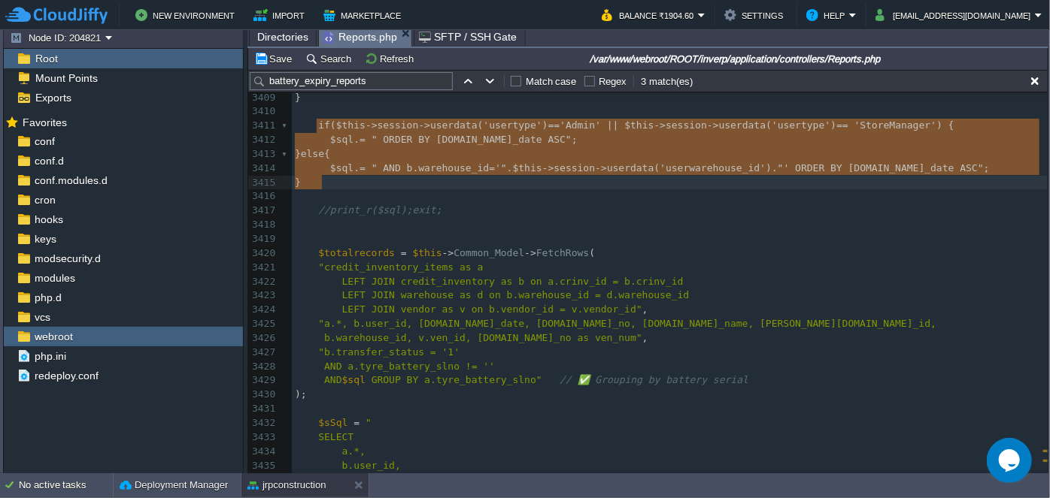
drag, startPoint x: 317, startPoint y: 126, endPoint x: 361, endPoint y: 177, distance: 67.2
paste textarea
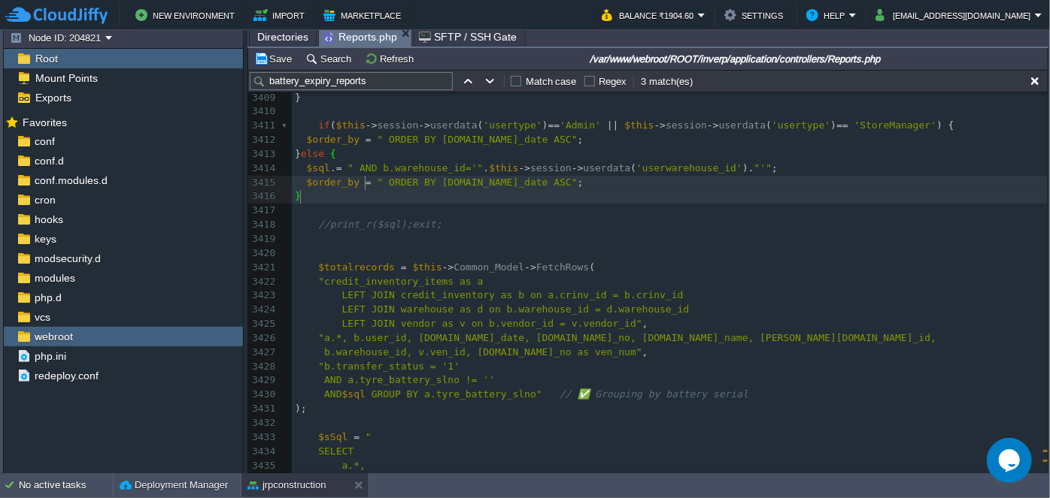
click at [365, 180] on span "=" at bounding box center [368, 182] width 6 height 11
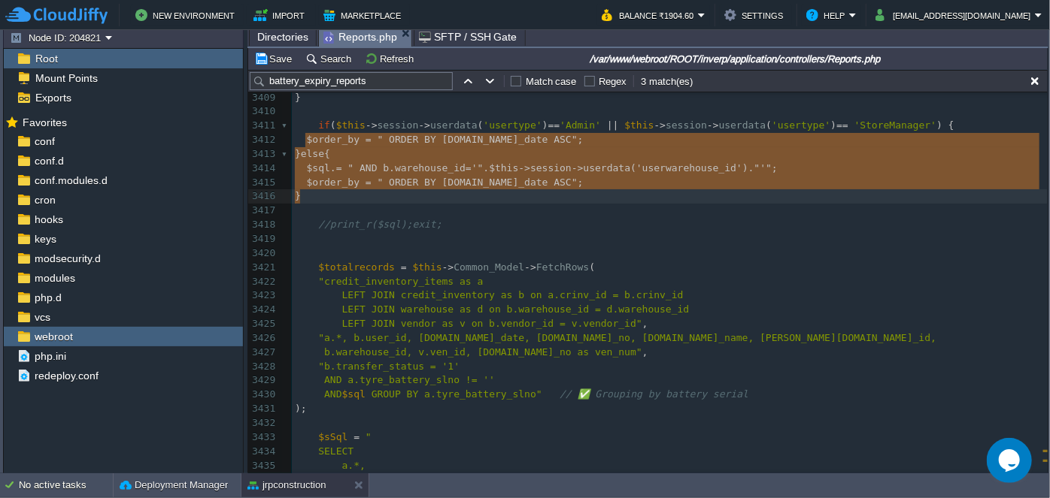
drag, startPoint x: 305, startPoint y: 139, endPoint x: 344, endPoint y: 192, distance: 66.6
type textarea "$order_by = " ORDER BY [DOMAIN_NAME]_date ASC"; } else { $sql .= " AND b.wareho…"
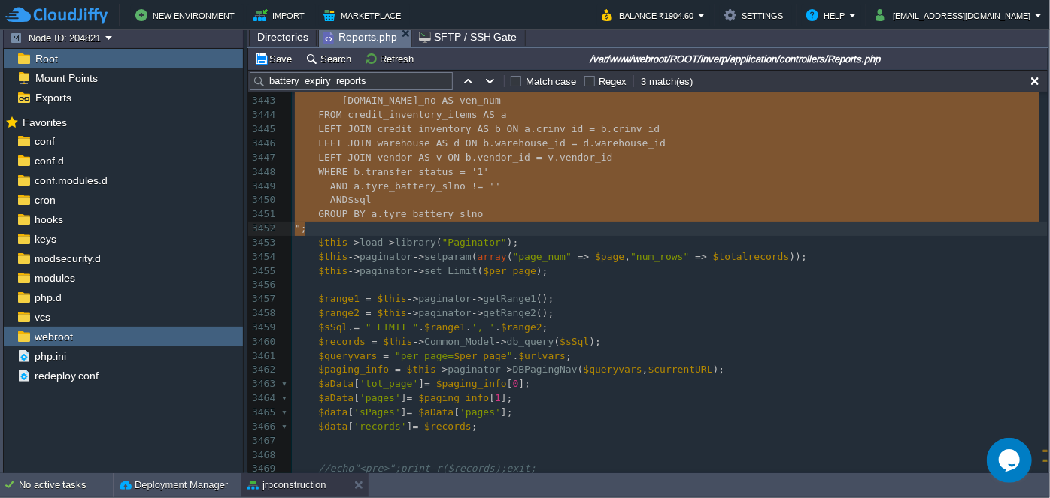
drag, startPoint x: 317, startPoint y: 233, endPoint x: 448, endPoint y: 235, distance: 131.6
paste textarea "-"
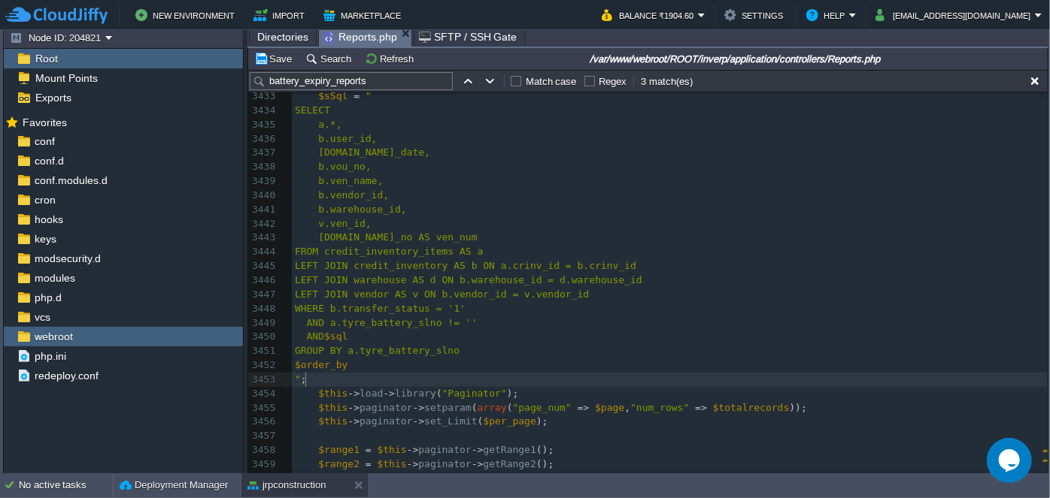
type textarea "-"
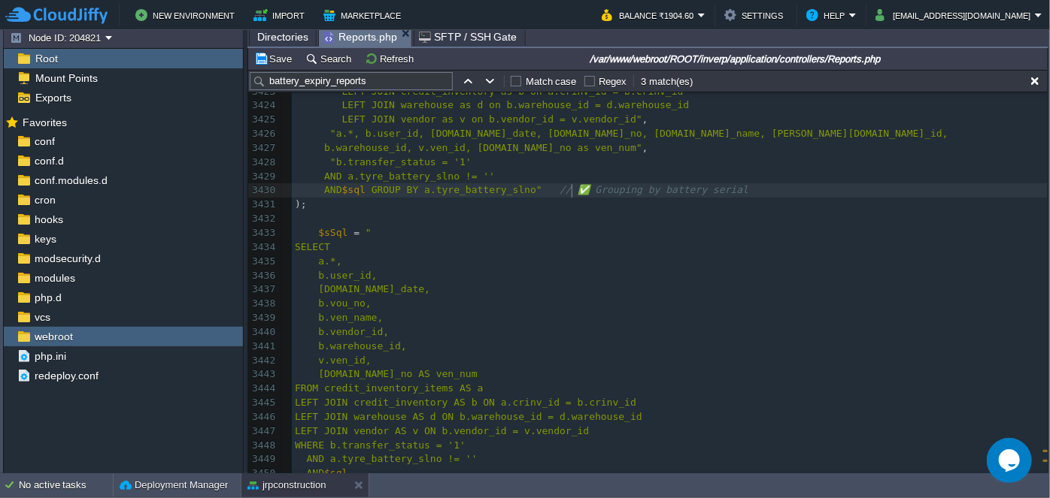
click at [572, 188] on div "xxxxxxxxxx ​ 3413 } else { 3414 $sql . = " AND b.warehouse_id='" . $this -> ses…" at bounding box center [670, 276] width 756 height 666
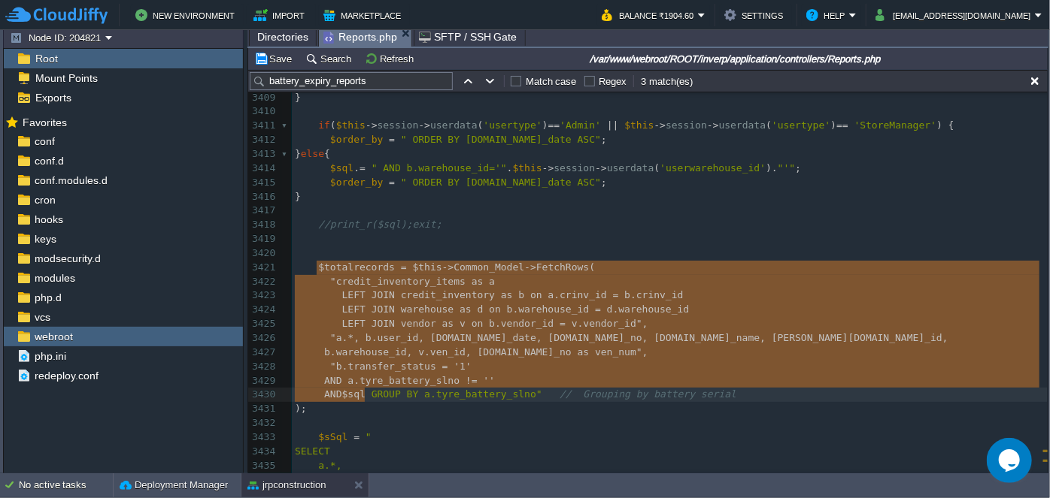
type textarea "$totalrecords = $this->Common_Model->FetchRows( "credit_inventory_items as a LE…"
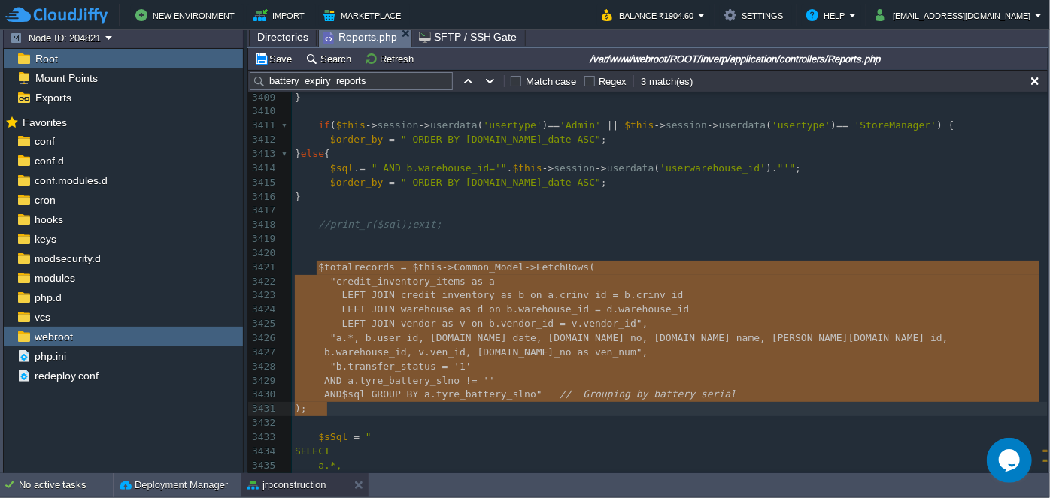
drag, startPoint x: 314, startPoint y: 265, endPoint x: 366, endPoint y: 402, distance: 146.3
